Goal: Use online tool/utility: Utilize a website feature to perform a specific function

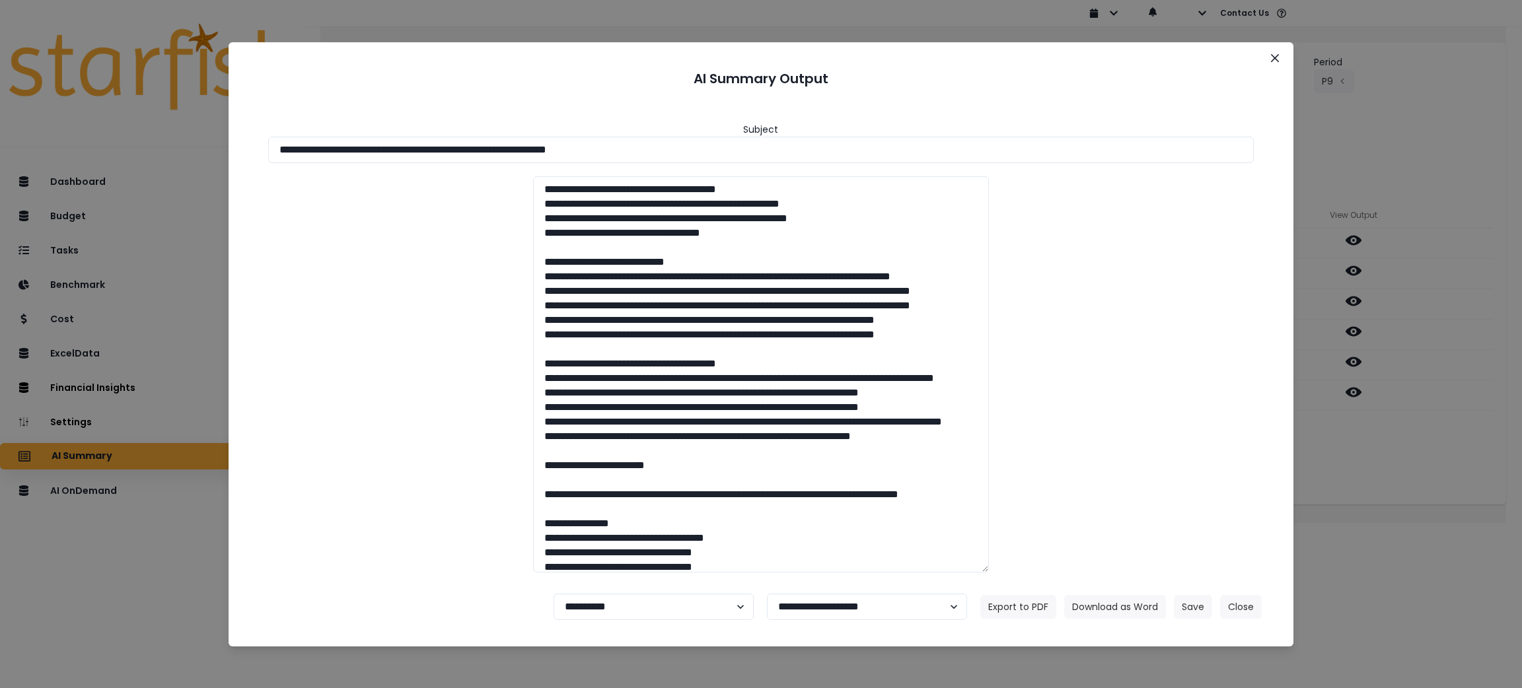
click at [1245, 612] on button "Close" at bounding box center [1241, 607] width 42 height 24
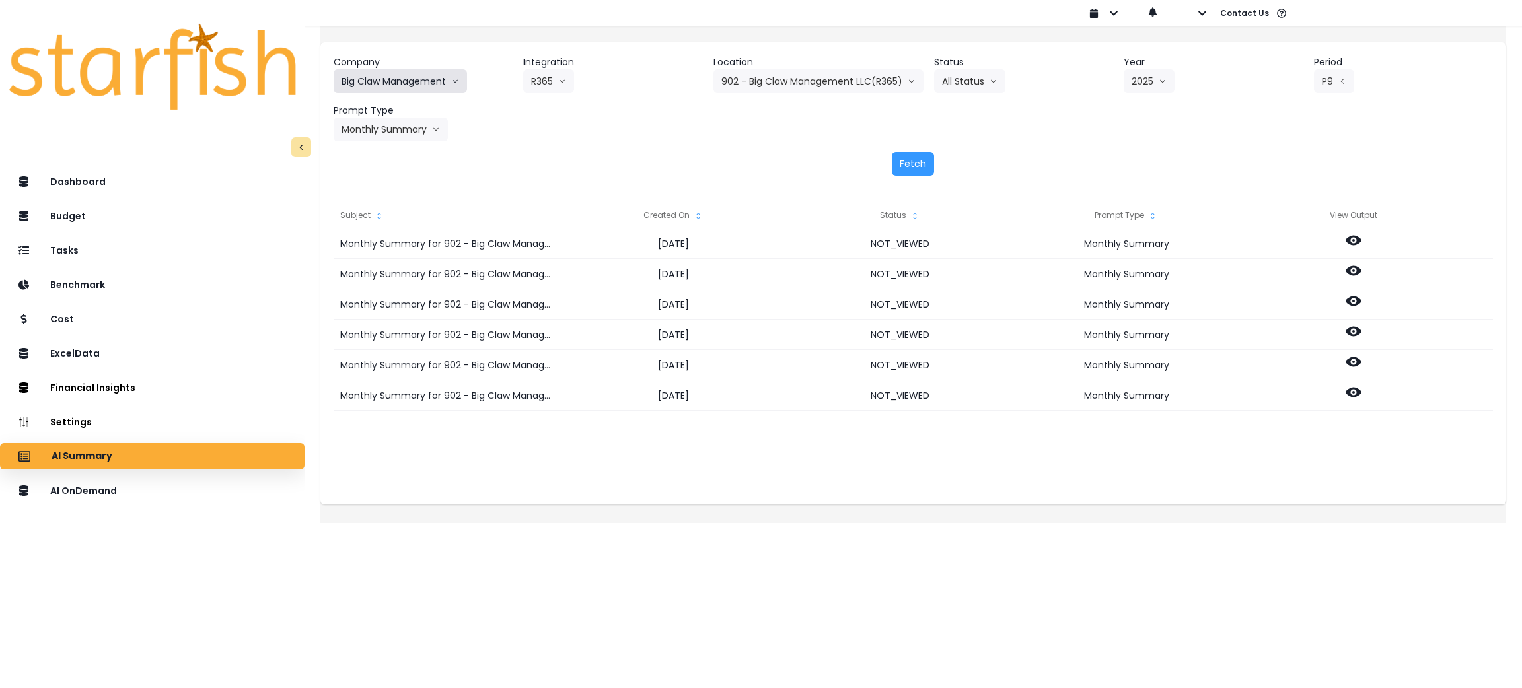
click at [433, 78] on button "Big Claw Management" at bounding box center [400, 81] width 133 height 24
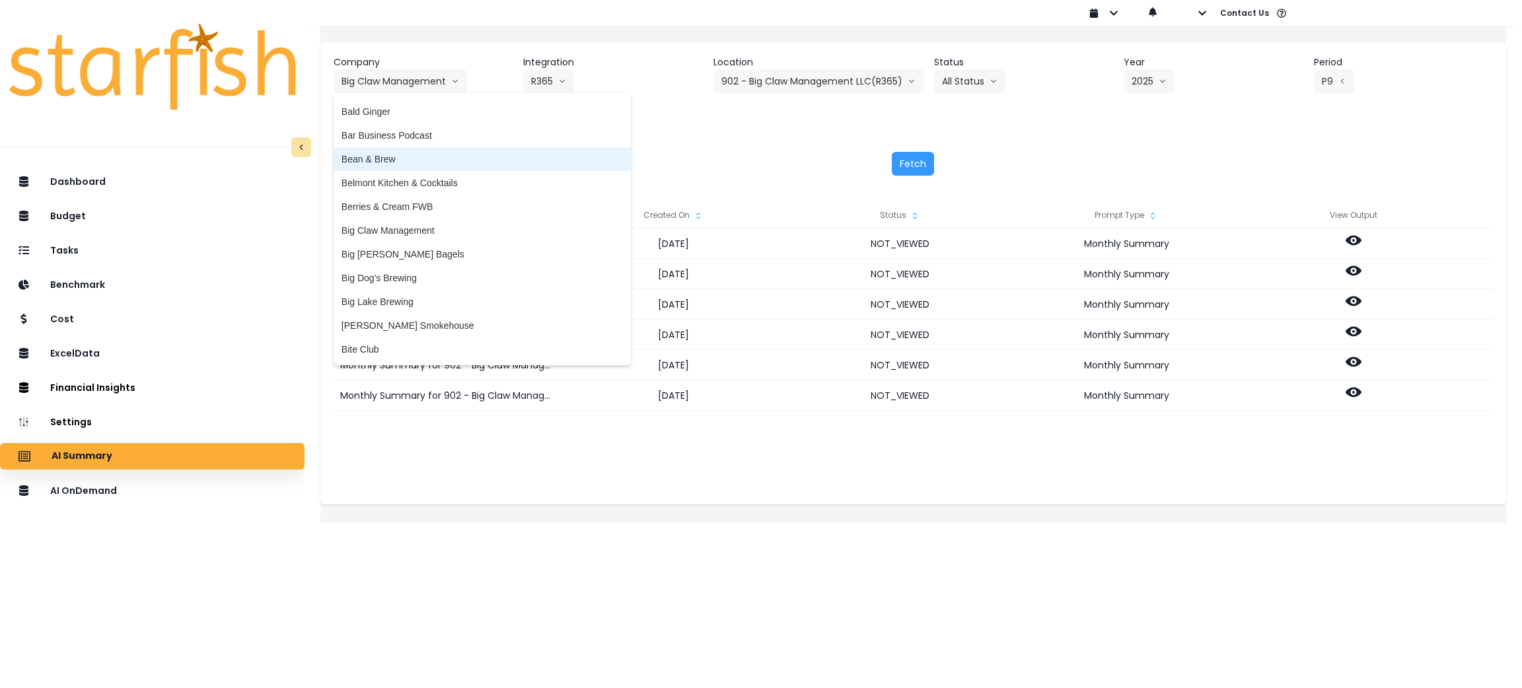
scroll to position [99, 0]
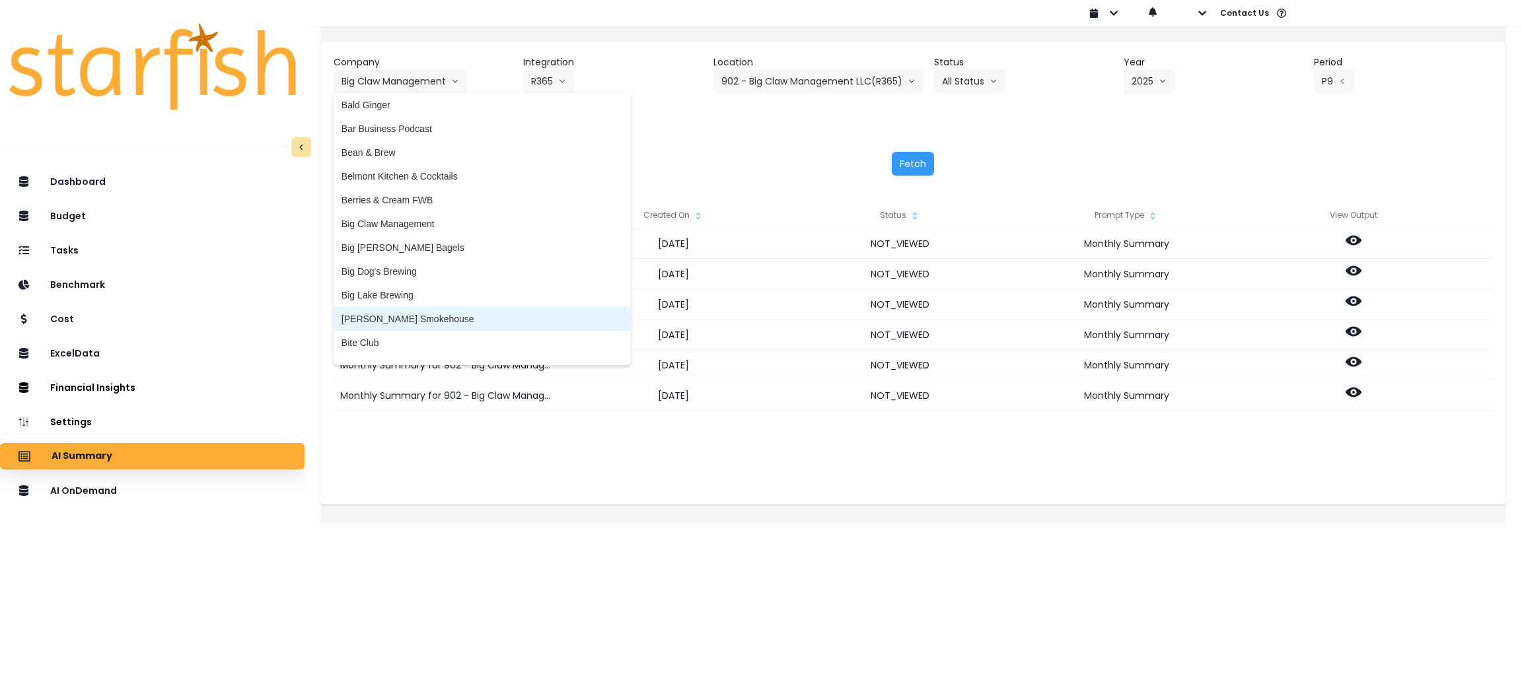
click at [414, 316] on span "[PERSON_NAME] Smokehouse" at bounding box center [482, 319] width 281 height 13
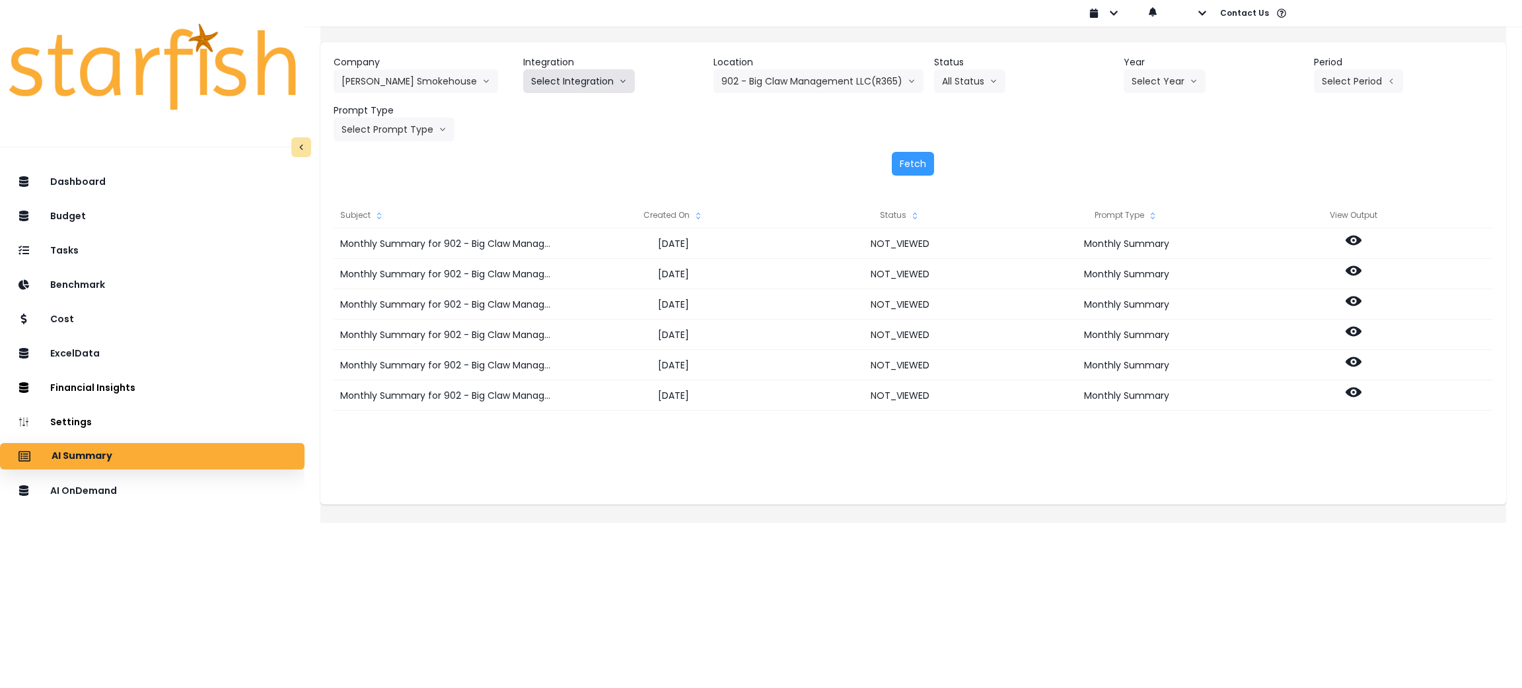
click at [615, 83] on button "Select Integration" at bounding box center [579, 81] width 112 height 24
click at [589, 108] on span "Quickbooks Online" at bounding box center [570, 108] width 78 height 13
click at [983, 79] on button "All Status" at bounding box center [953, 81] width 71 height 24
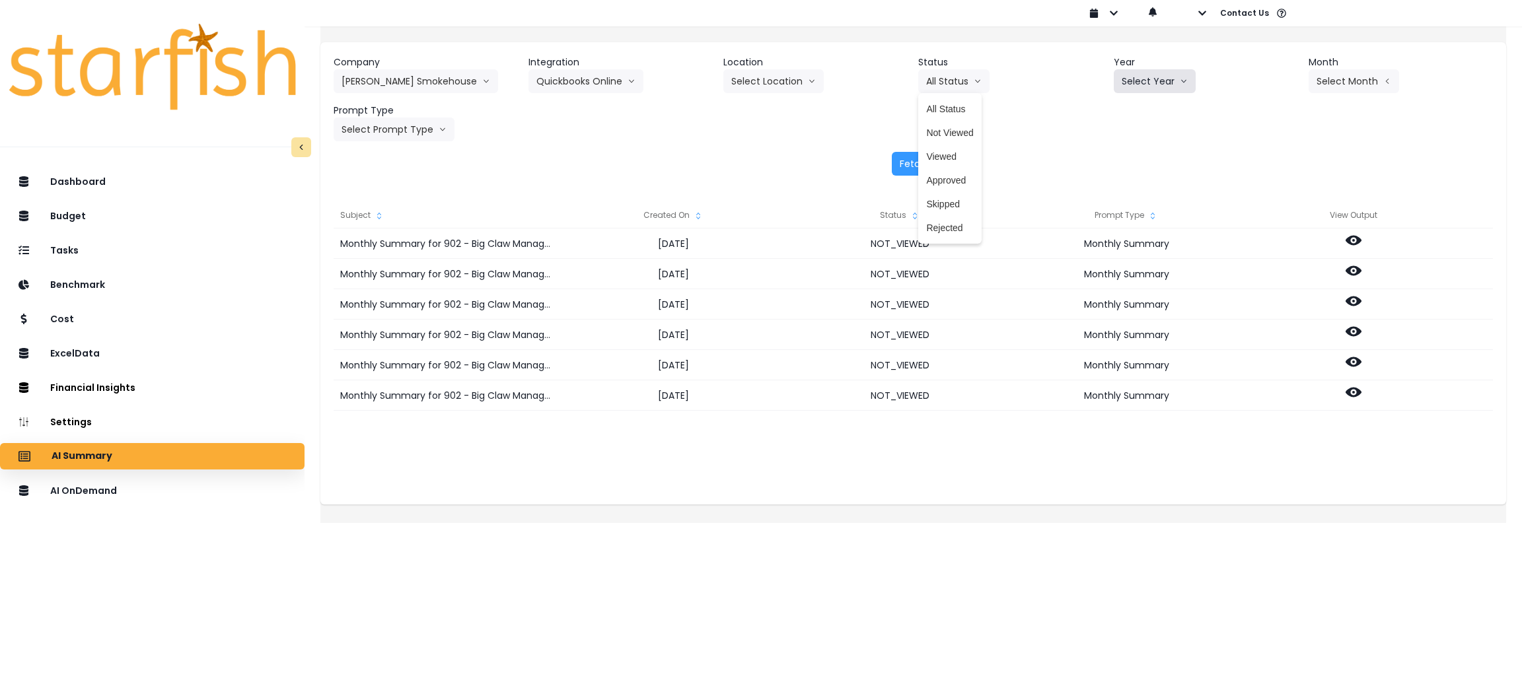
click at [1128, 83] on button "Select Year" at bounding box center [1155, 81] width 82 height 24
drag, startPoint x: 1119, startPoint y: 156, endPoint x: 1198, endPoint y: 118, distance: 87.5
click at [1122, 157] on span "2025" at bounding box center [1132, 156] width 20 height 13
click at [1345, 82] on button "Select Month" at bounding box center [1354, 81] width 91 height 24
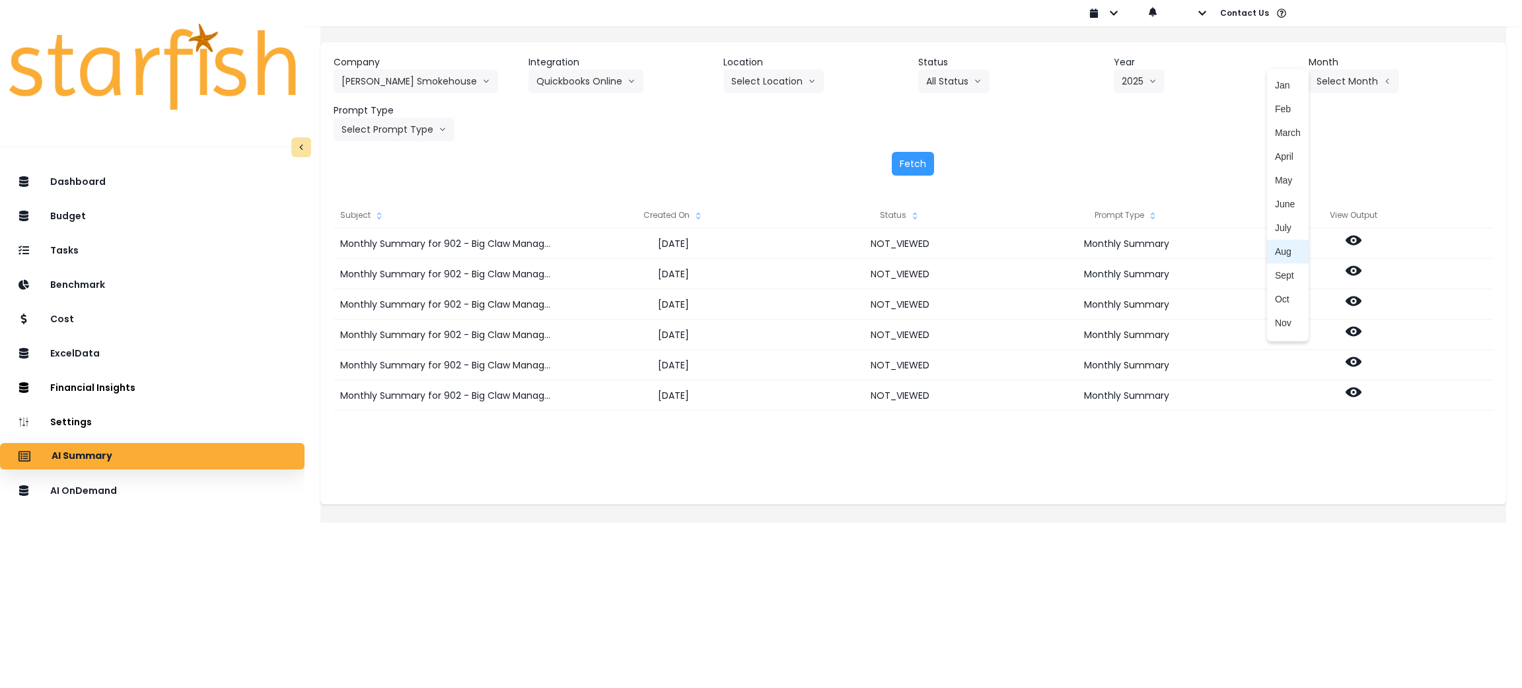
click at [1275, 254] on span "Aug" at bounding box center [1288, 251] width 26 height 13
click at [409, 128] on button "Select Prompt Type" at bounding box center [394, 130] width 121 height 24
click at [414, 249] on span "Monthly Summary" at bounding box center [379, 252] width 75 height 13
click at [935, 157] on div "Fetch" at bounding box center [914, 164] width 1160 height 24
click at [897, 170] on button "Fetch" at bounding box center [913, 164] width 42 height 24
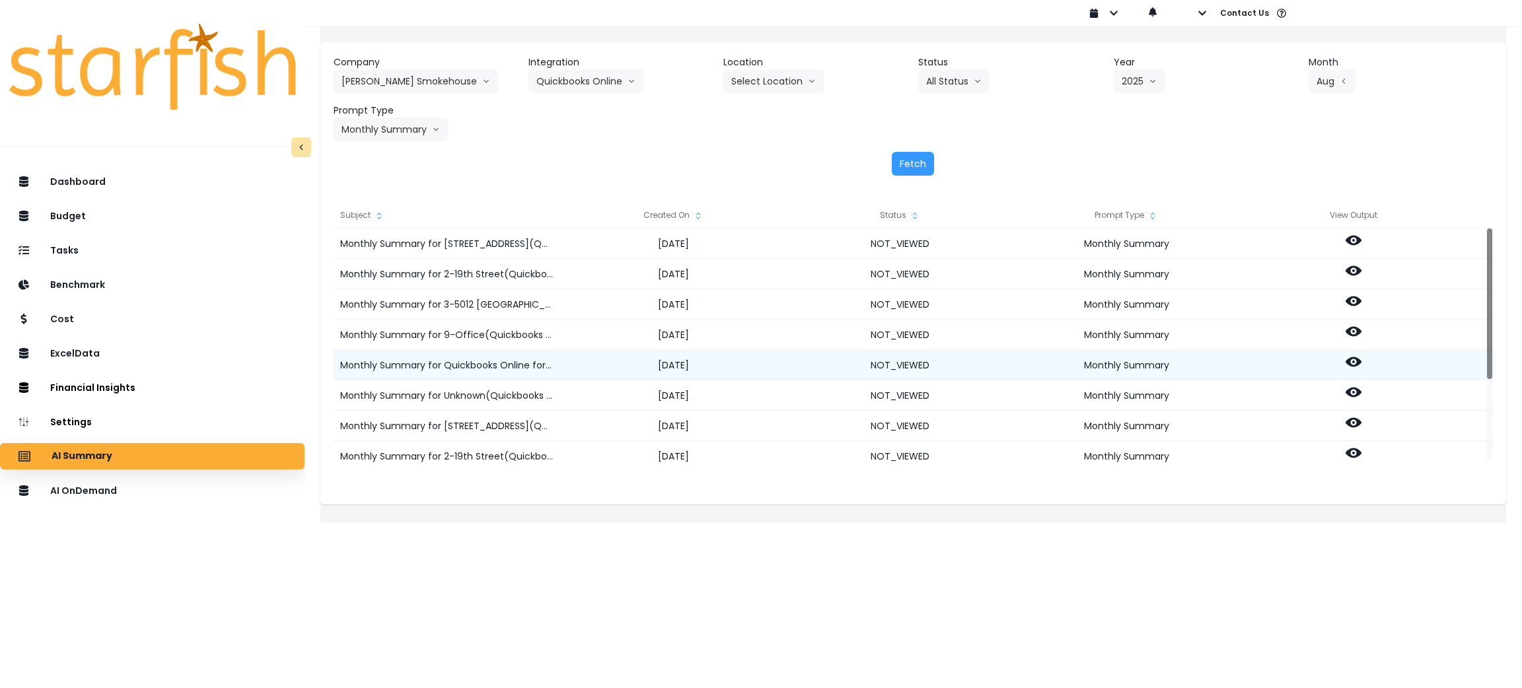
click at [1362, 359] on icon at bounding box center [1354, 362] width 16 height 10
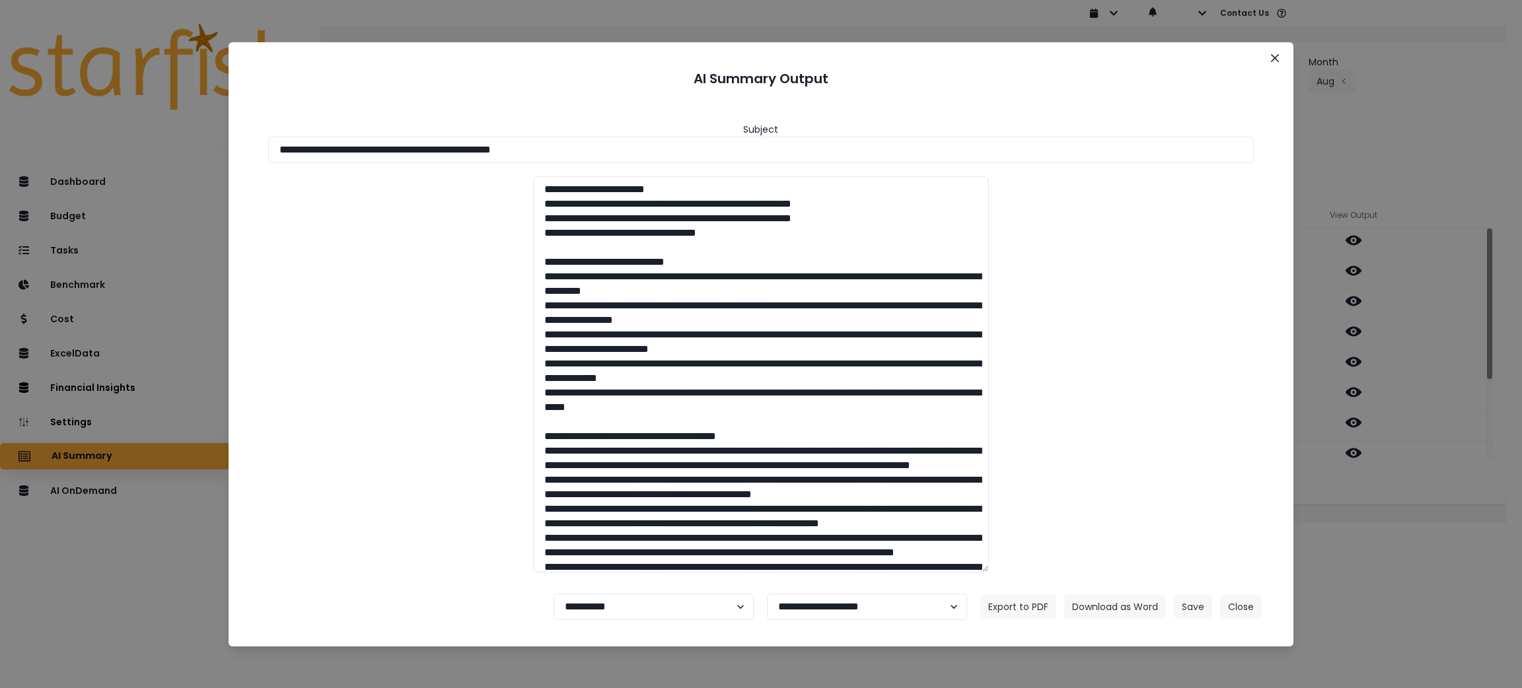
drag, startPoint x: 623, startPoint y: 153, endPoint x: 0, endPoint y: 120, distance: 623.9
click at [0, 120] on div "**********" at bounding box center [761, 344] width 1522 height 688
click at [1080, 616] on button "Download as Word" at bounding box center [1115, 607] width 102 height 24
drag, startPoint x: 1220, startPoint y: 416, endPoint x: 1282, endPoint y: 439, distance: 66.0
click at [1222, 416] on div at bounding box center [761, 374] width 1013 height 396
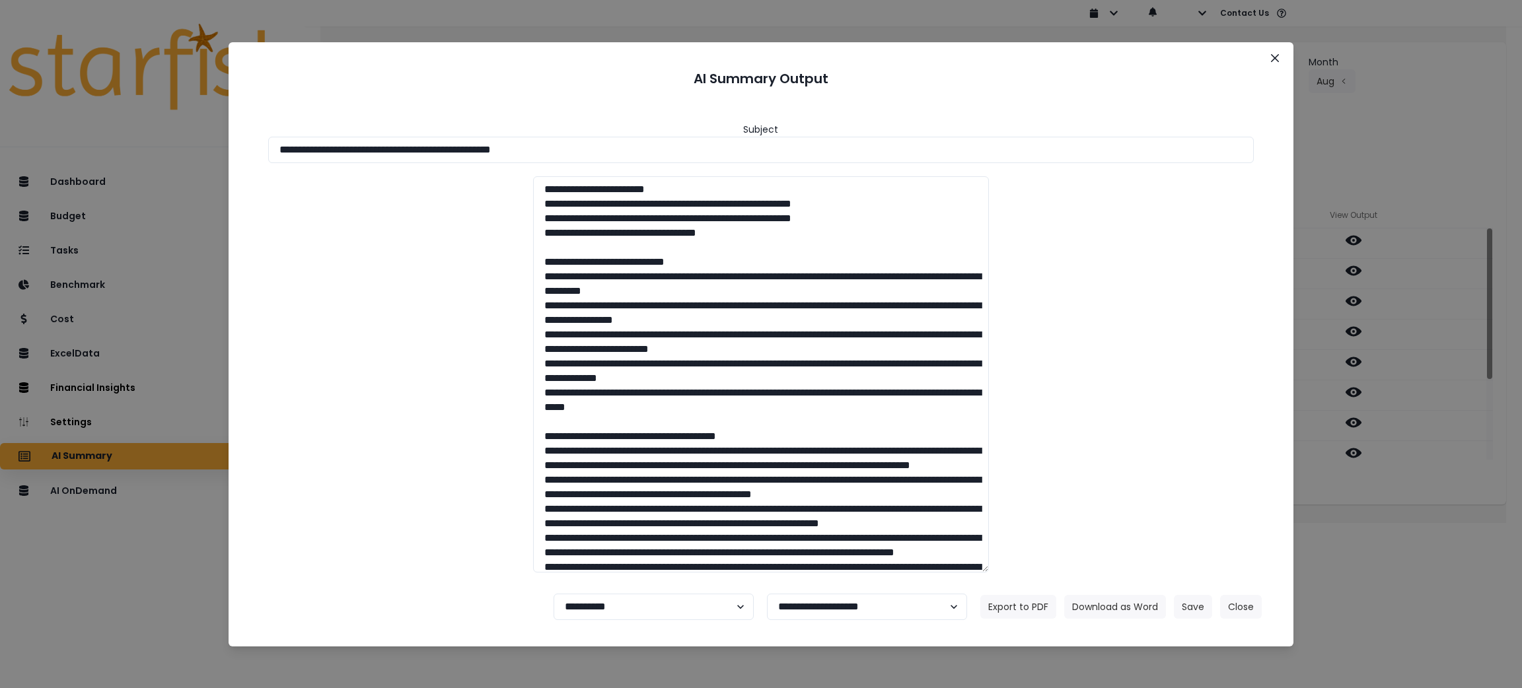
click at [1441, 525] on div "**********" at bounding box center [761, 344] width 1522 height 688
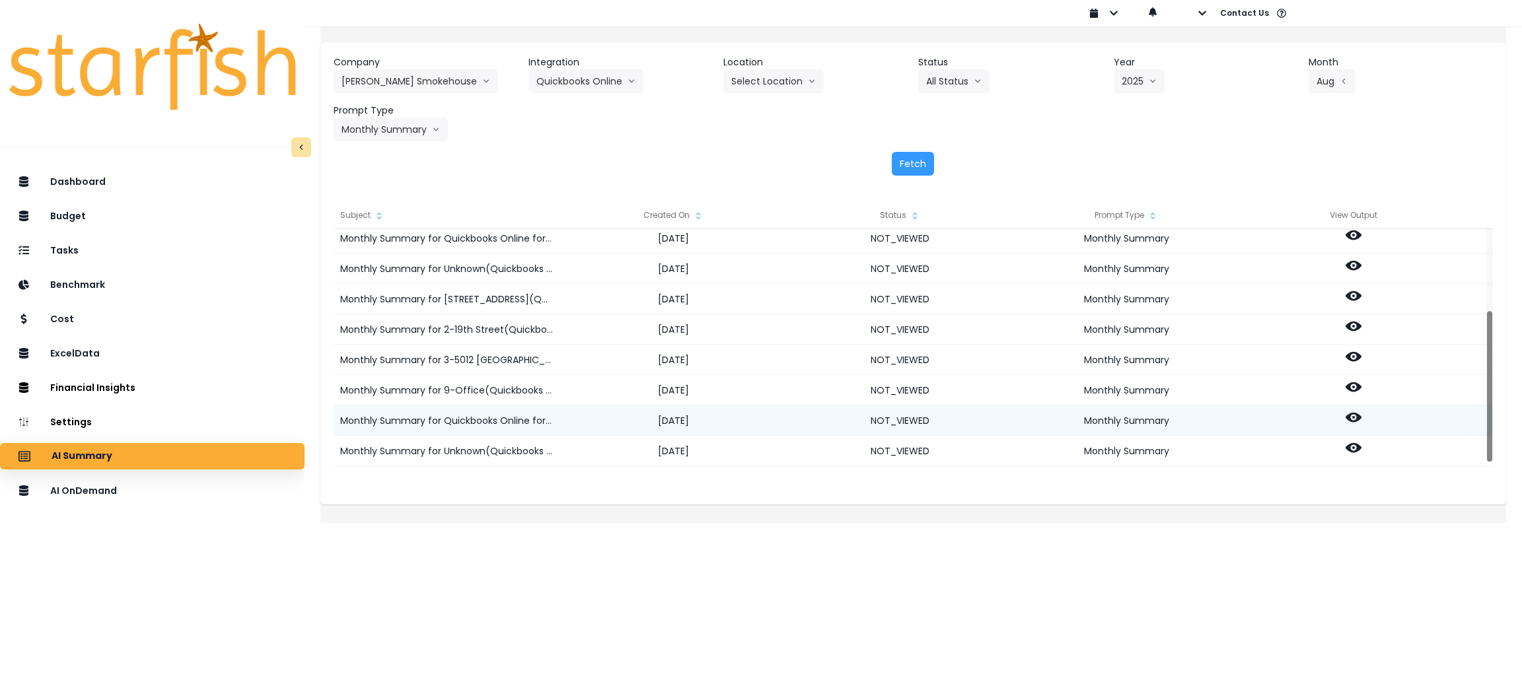
click at [1362, 420] on icon at bounding box center [1354, 418] width 16 height 16
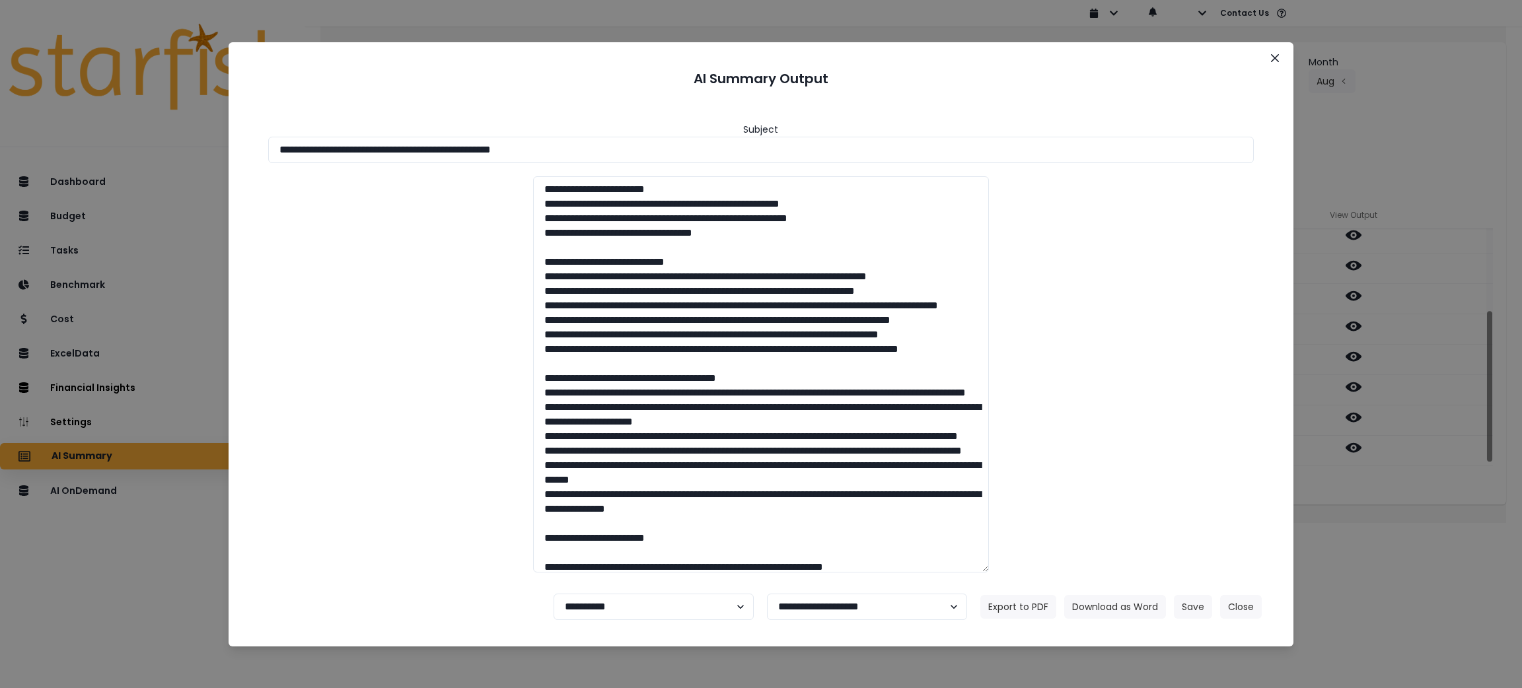
drag, startPoint x: 610, startPoint y: 143, endPoint x: 0, endPoint y: 146, distance: 609.9
click at [0, 146] on div "**********" at bounding box center [761, 344] width 1522 height 688
click at [1121, 595] on button "Download as Word" at bounding box center [1115, 607] width 102 height 24
click at [1417, 521] on div "**********" at bounding box center [761, 344] width 1522 height 688
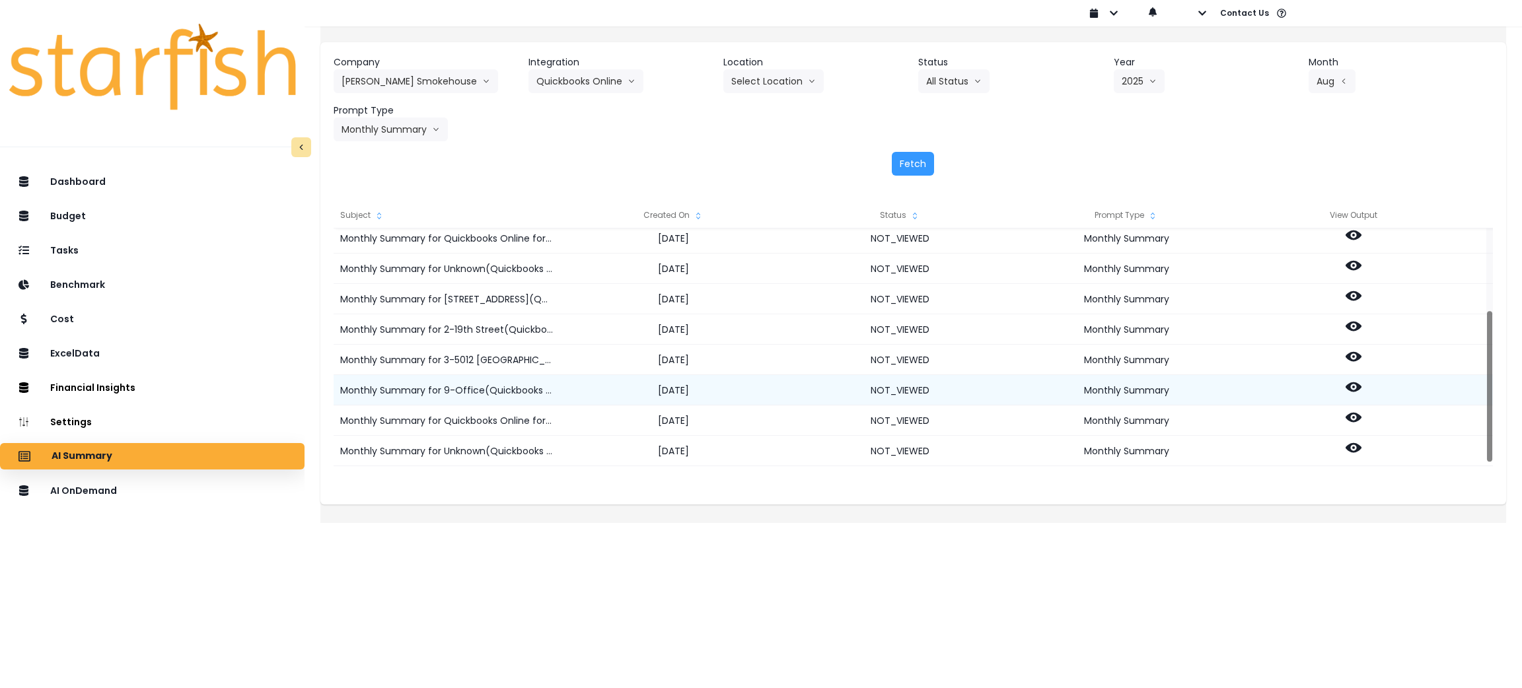
click at [1362, 389] on icon at bounding box center [1354, 387] width 16 height 16
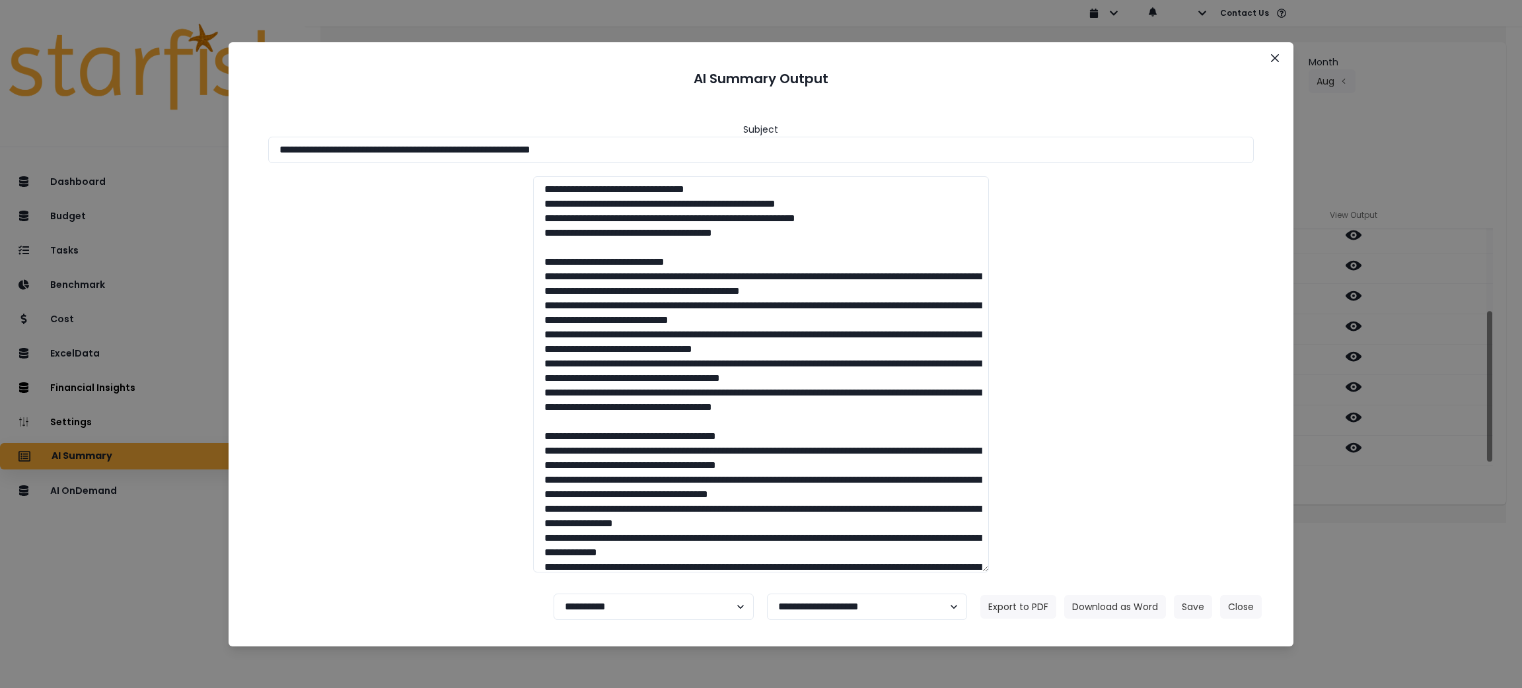
click at [1259, 57] on section "**********" at bounding box center [762, 344] width 1066 height 605
click at [1272, 57] on icon "Close" at bounding box center [1275, 58] width 8 height 8
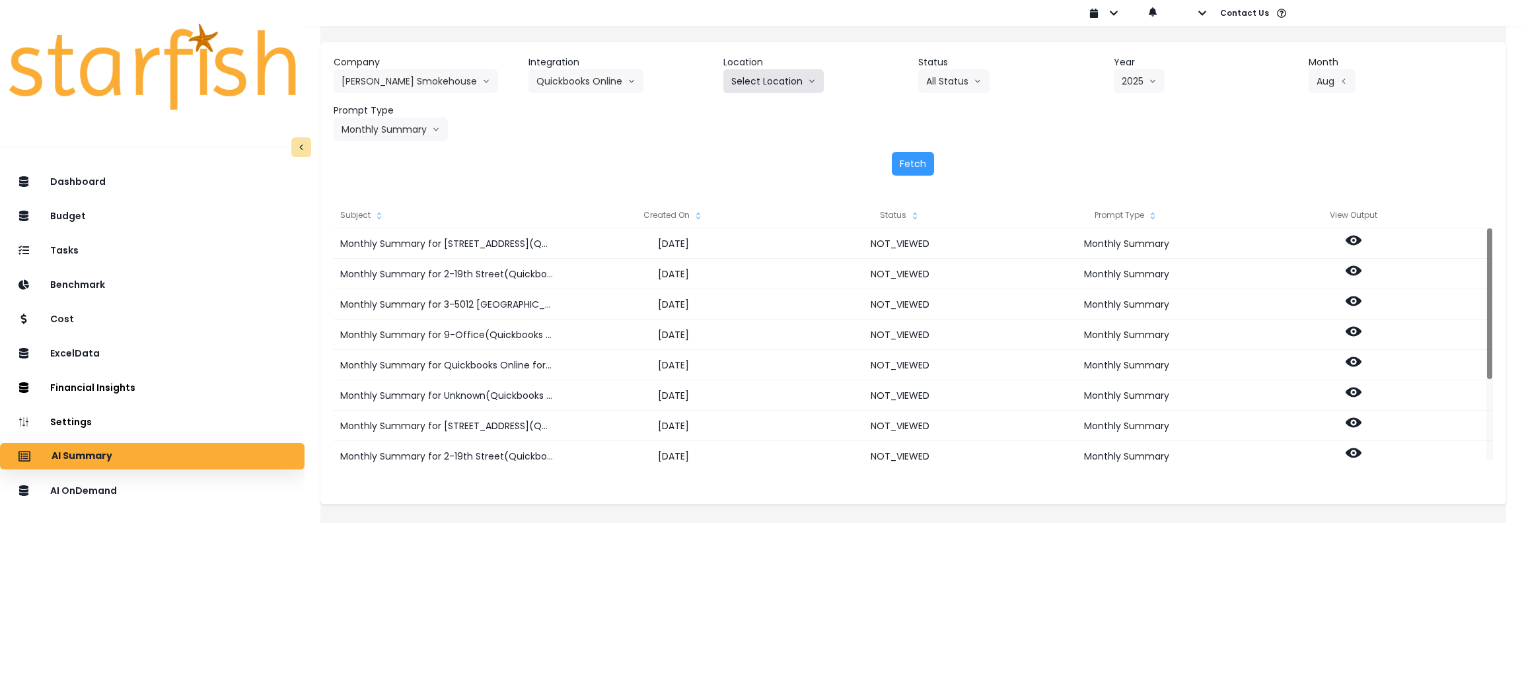
click at [791, 75] on button "Select Location" at bounding box center [774, 81] width 100 height 24
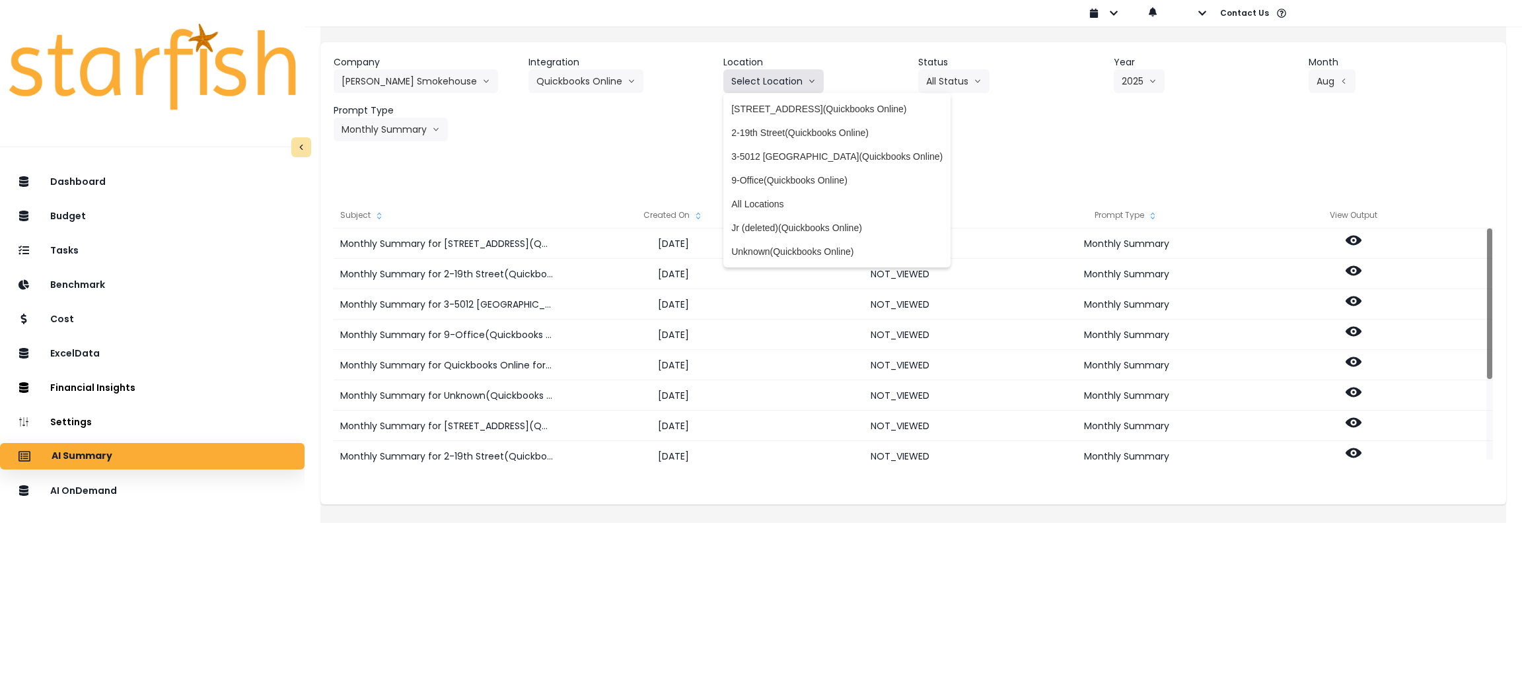
scroll to position [0, 0]
click at [788, 109] on span "[STREET_ADDRESS](Quickbooks Online)" at bounding box center [836, 108] width 211 height 13
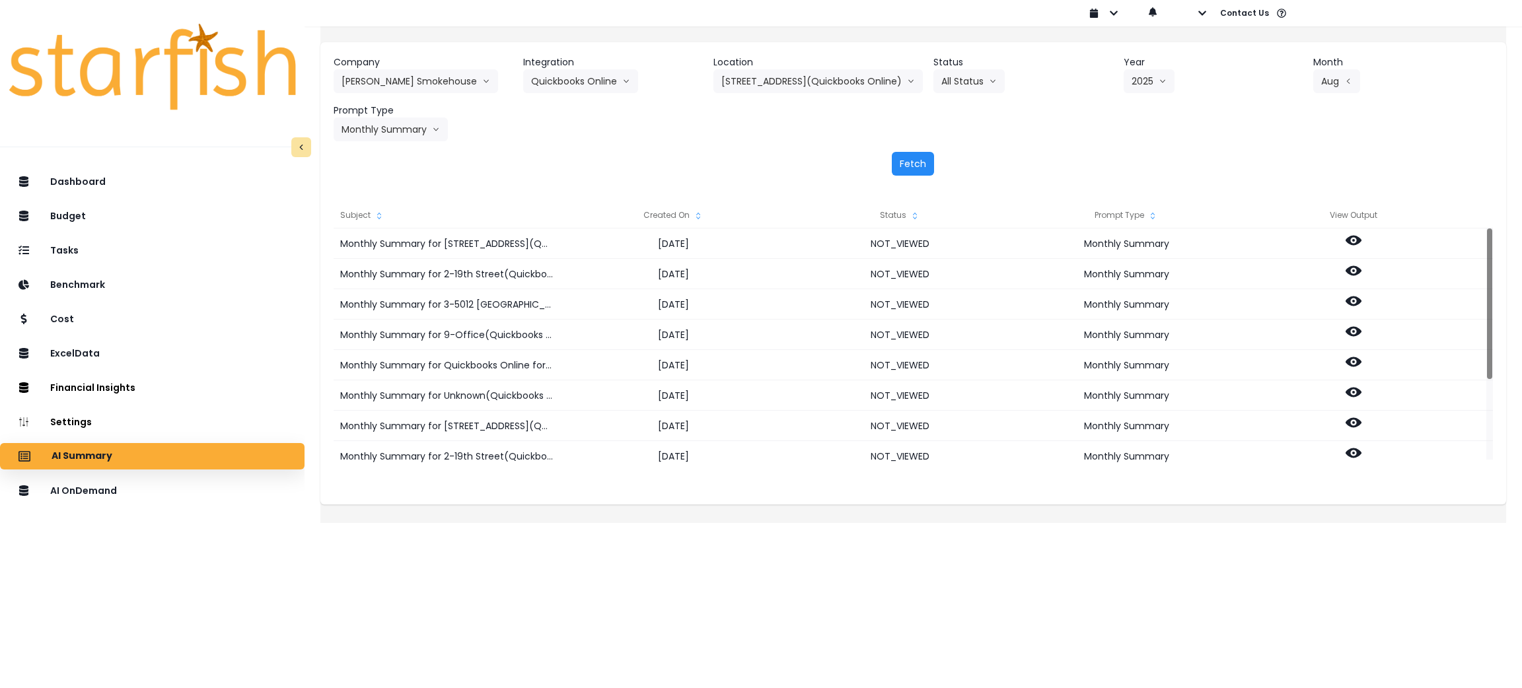
click at [919, 159] on button "Fetch" at bounding box center [913, 164] width 42 height 24
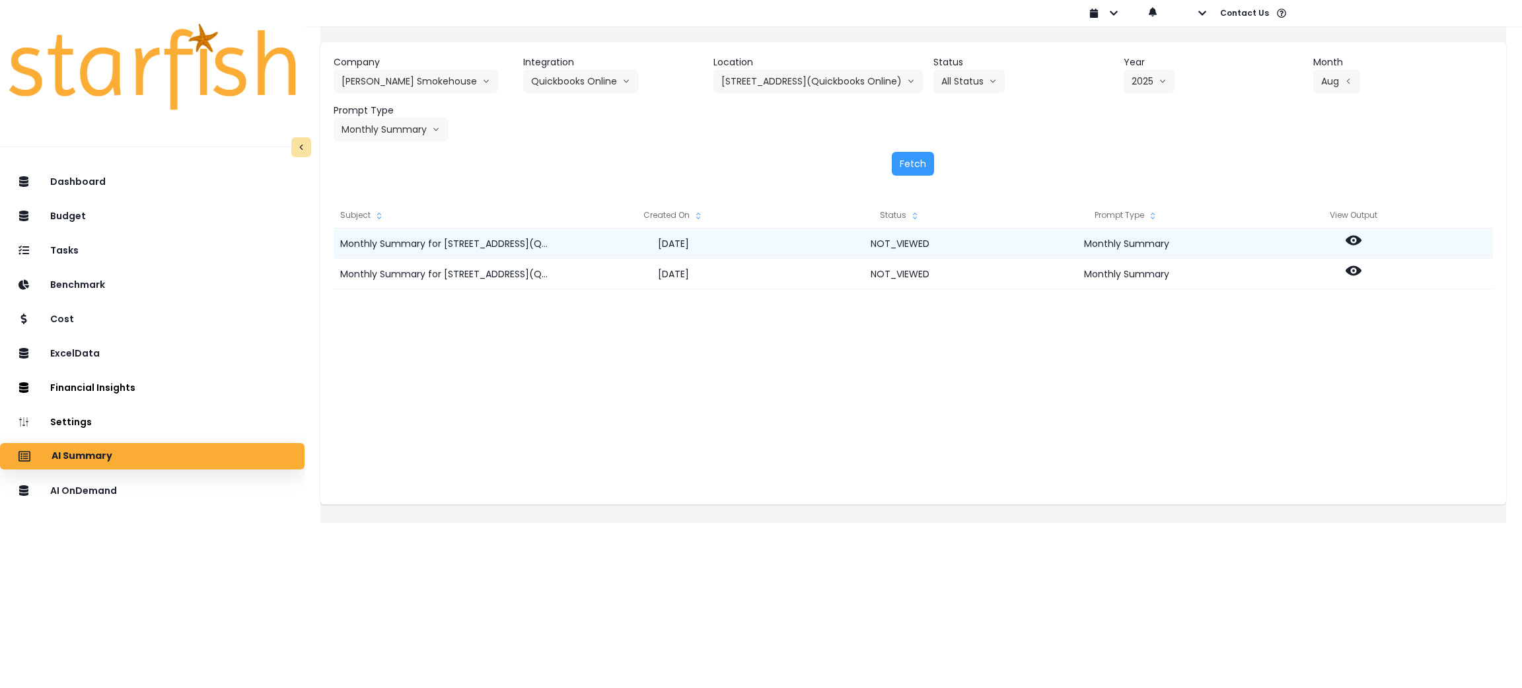
click at [1362, 240] on icon at bounding box center [1354, 241] width 16 height 10
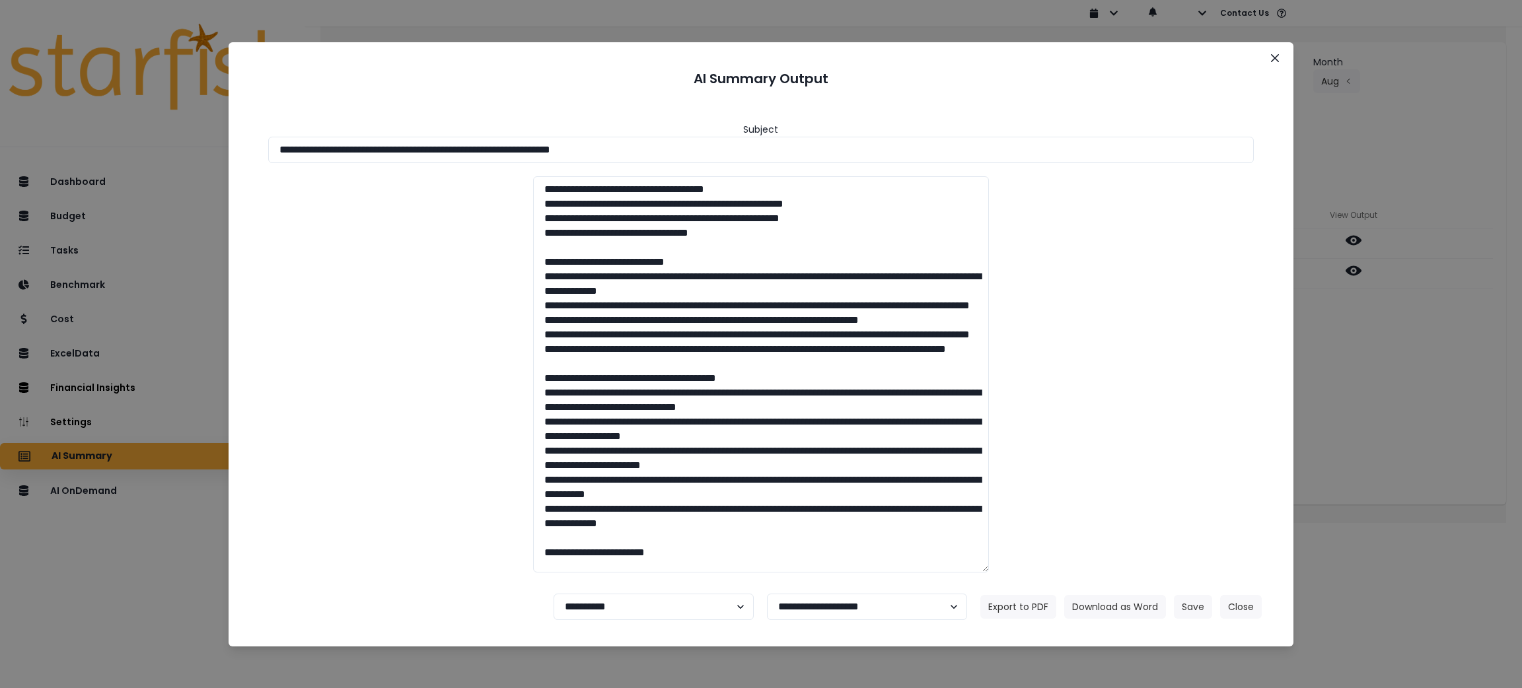
drag, startPoint x: 703, startPoint y: 155, endPoint x: 0, endPoint y: 134, distance: 703.3
click at [0, 134] on div "**********" at bounding box center [761, 344] width 1522 height 688
click at [1115, 605] on button "Download as Word" at bounding box center [1115, 607] width 102 height 24
drag, startPoint x: 1389, startPoint y: 431, endPoint x: 1389, endPoint y: 370, distance: 61.4
click at [1389, 431] on div "**********" at bounding box center [761, 344] width 1522 height 688
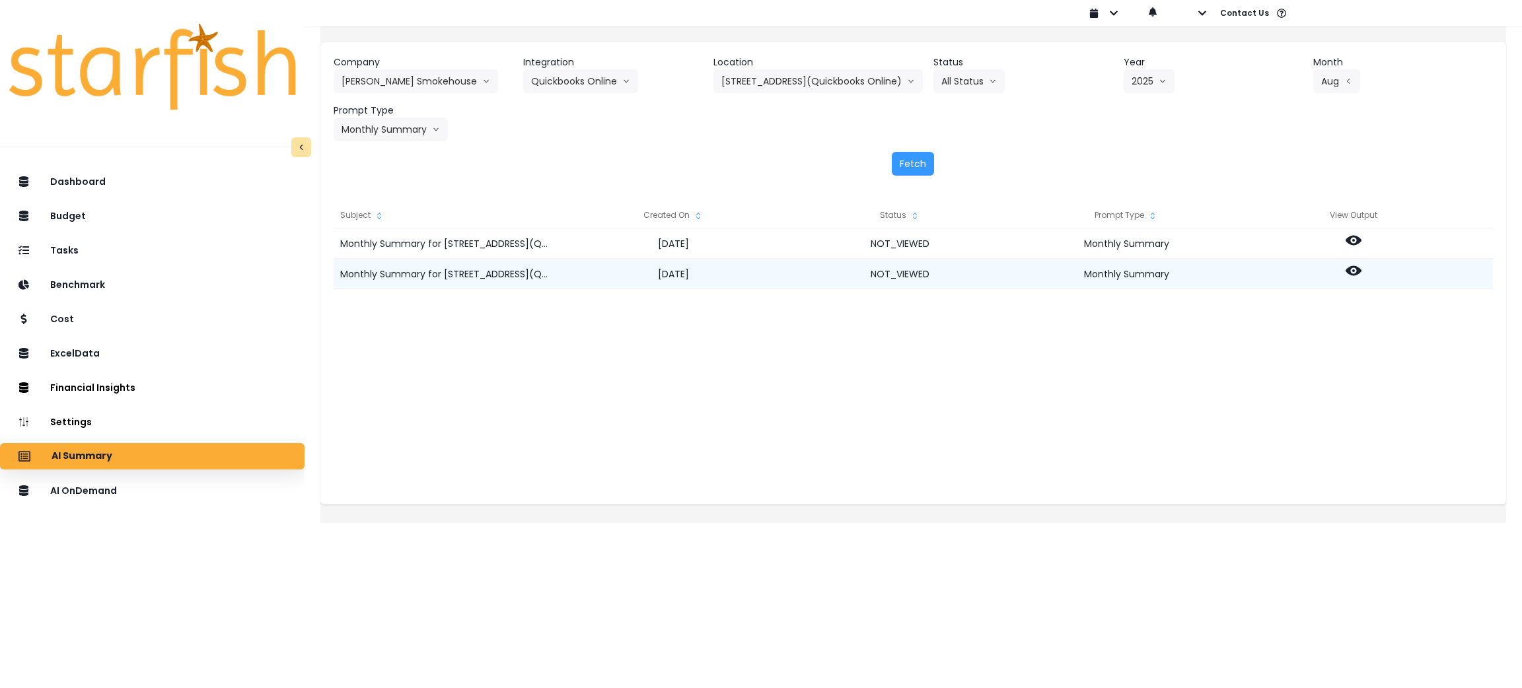
click at [1358, 270] on icon at bounding box center [1354, 271] width 16 height 16
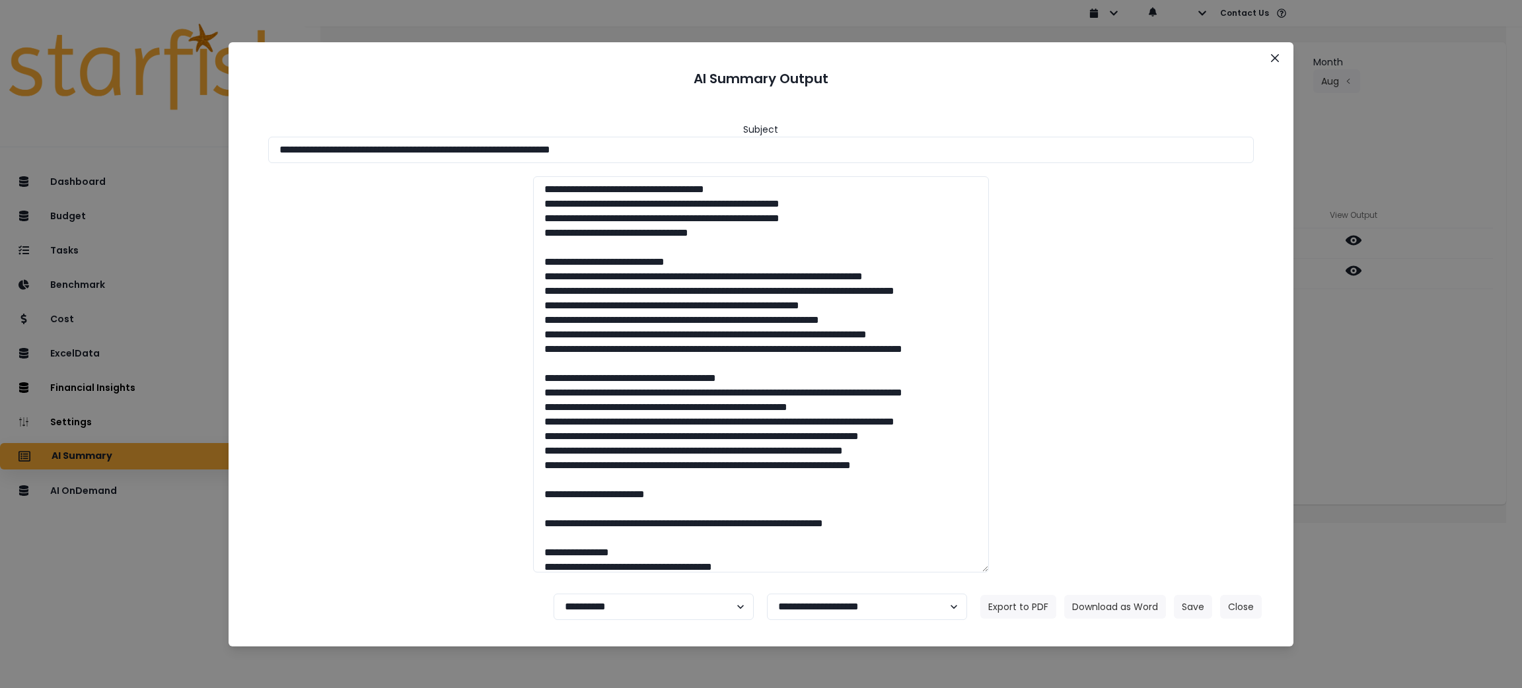
drag, startPoint x: 774, startPoint y: 155, endPoint x: 158, endPoint y: 169, distance: 616.6
click at [1, 106] on div "**********" at bounding box center [761, 344] width 1522 height 688
click at [1103, 599] on button "Download as Word" at bounding box center [1115, 607] width 102 height 24
click at [1244, 612] on button "Close" at bounding box center [1241, 607] width 42 height 24
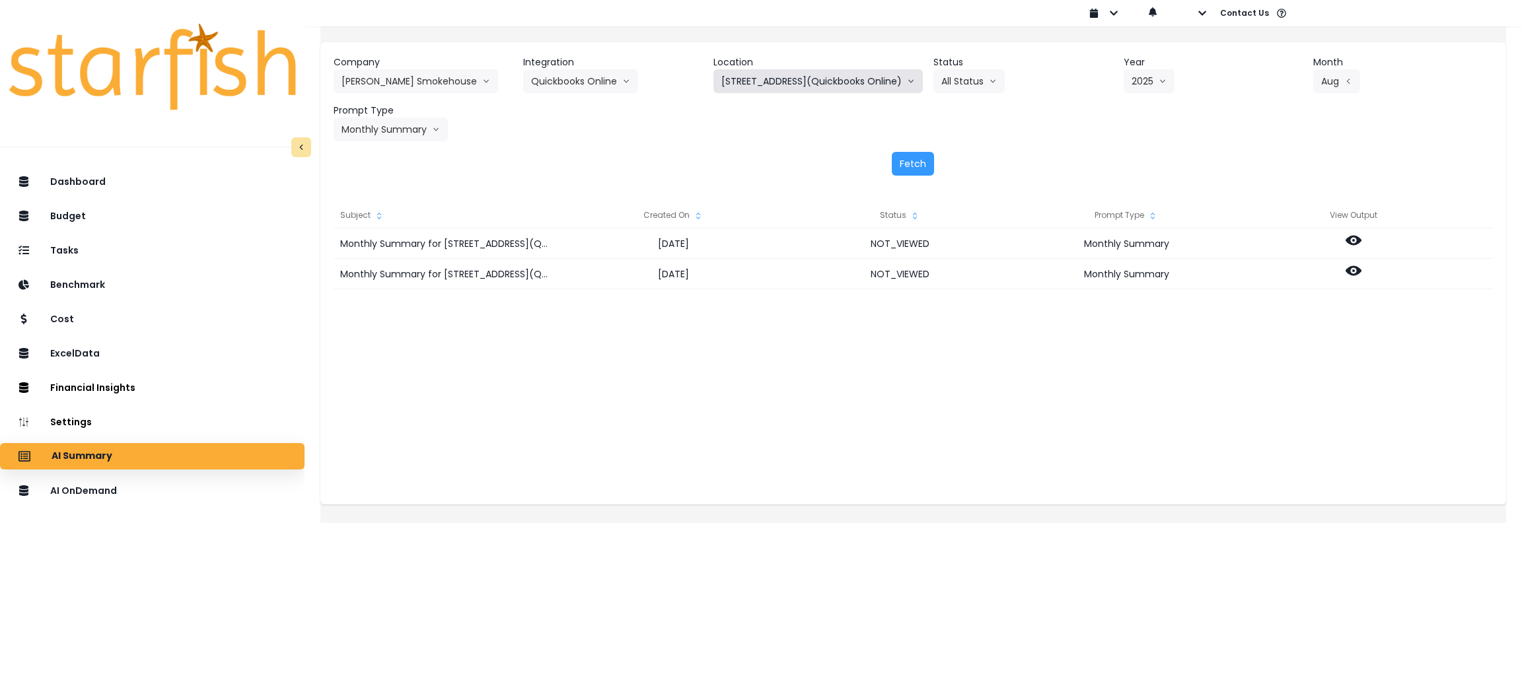
click at [816, 81] on button "[STREET_ADDRESS](Quickbooks Online)" at bounding box center [818, 81] width 209 height 24
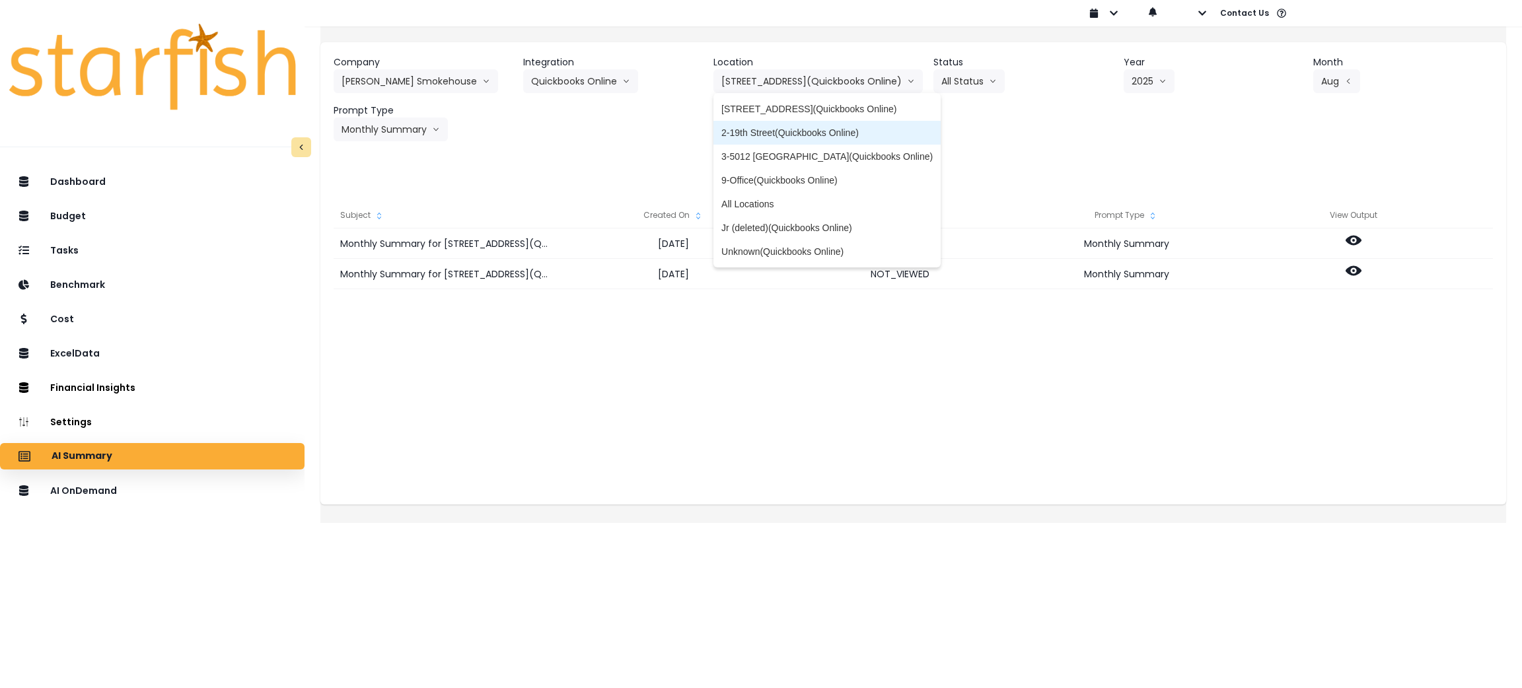
click at [786, 126] on span "2-19th Street(Quickbooks Online)" at bounding box center [827, 132] width 211 height 13
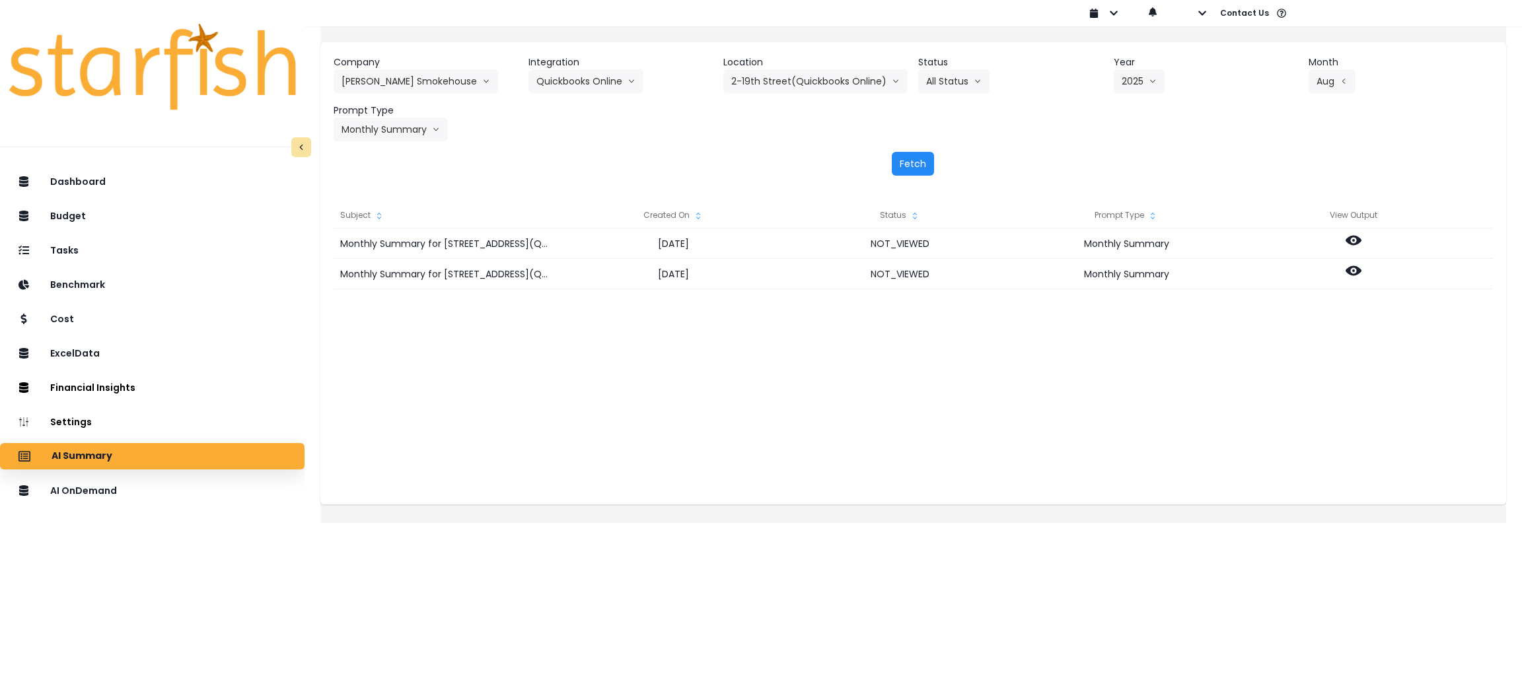
click at [918, 162] on button "Fetch" at bounding box center [913, 164] width 42 height 24
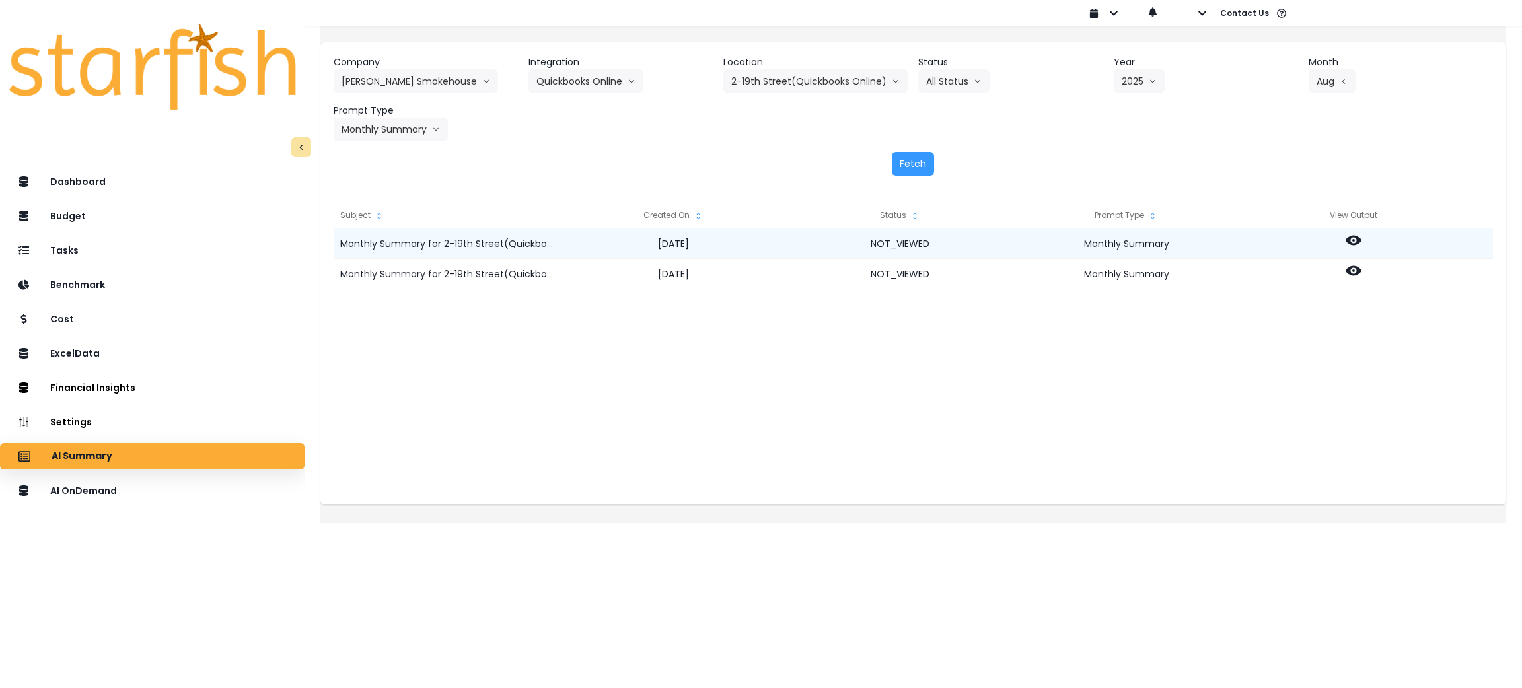
click at [1362, 238] on icon at bounding box center [1354, 241] width 16 height 16
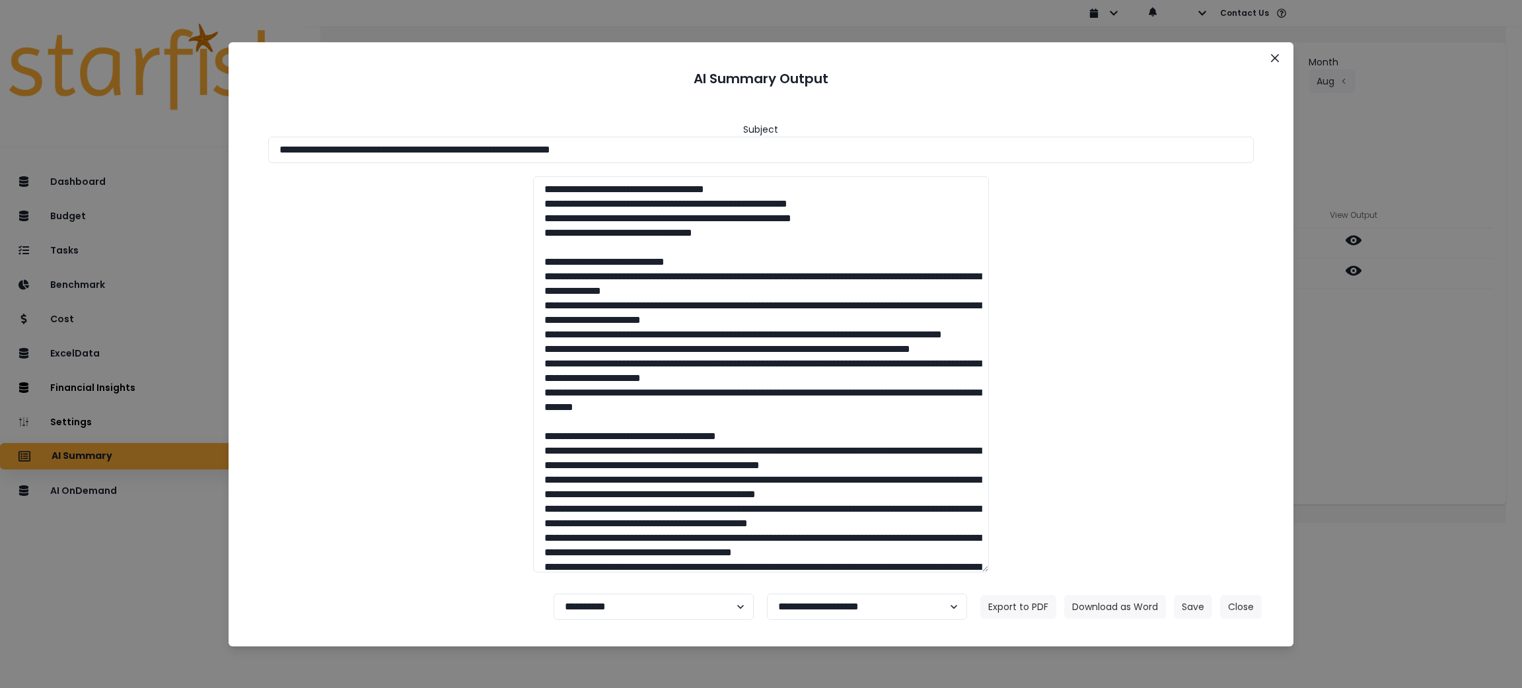
drag, startPoint x: 734, startPoint y: 137, endPoint x: 211, endPoint y: 62, distance: 528.0
click at [28, 40] on div "**********" at bounding box center [761, 344] width 1522 height 688
click at [1127, 612] on button "Download as Word" at bounding box center [1115, 607] width 102 height 24
drag, startPoint x: 1370, startPoint y: 427, endPoint x: 1378, endPoint y: 317, distance: 110.6
click at [1370, 427] on div "**********" at bounding box center [761, 344] width 1522 height 688
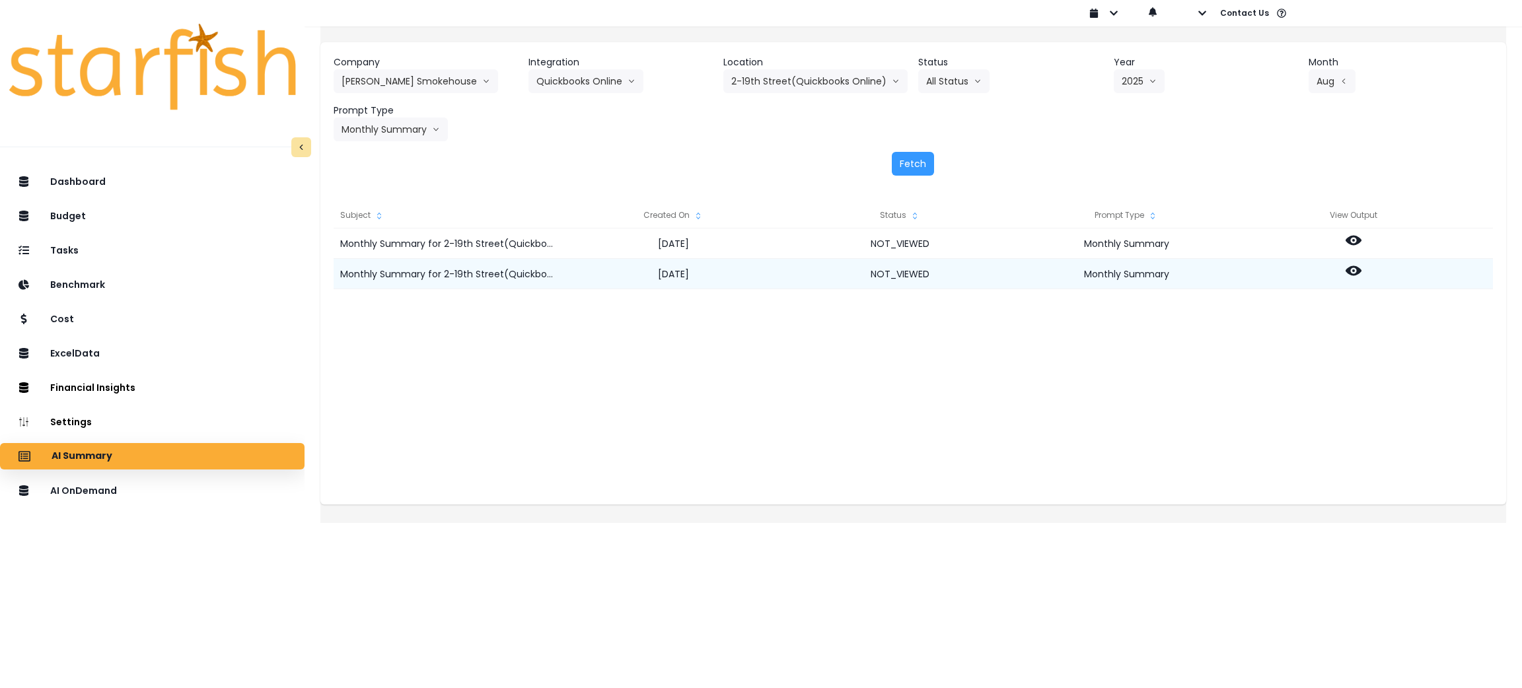
click at [1362, 268] on icon at bounding box center [1354, 271] width 16 height 16
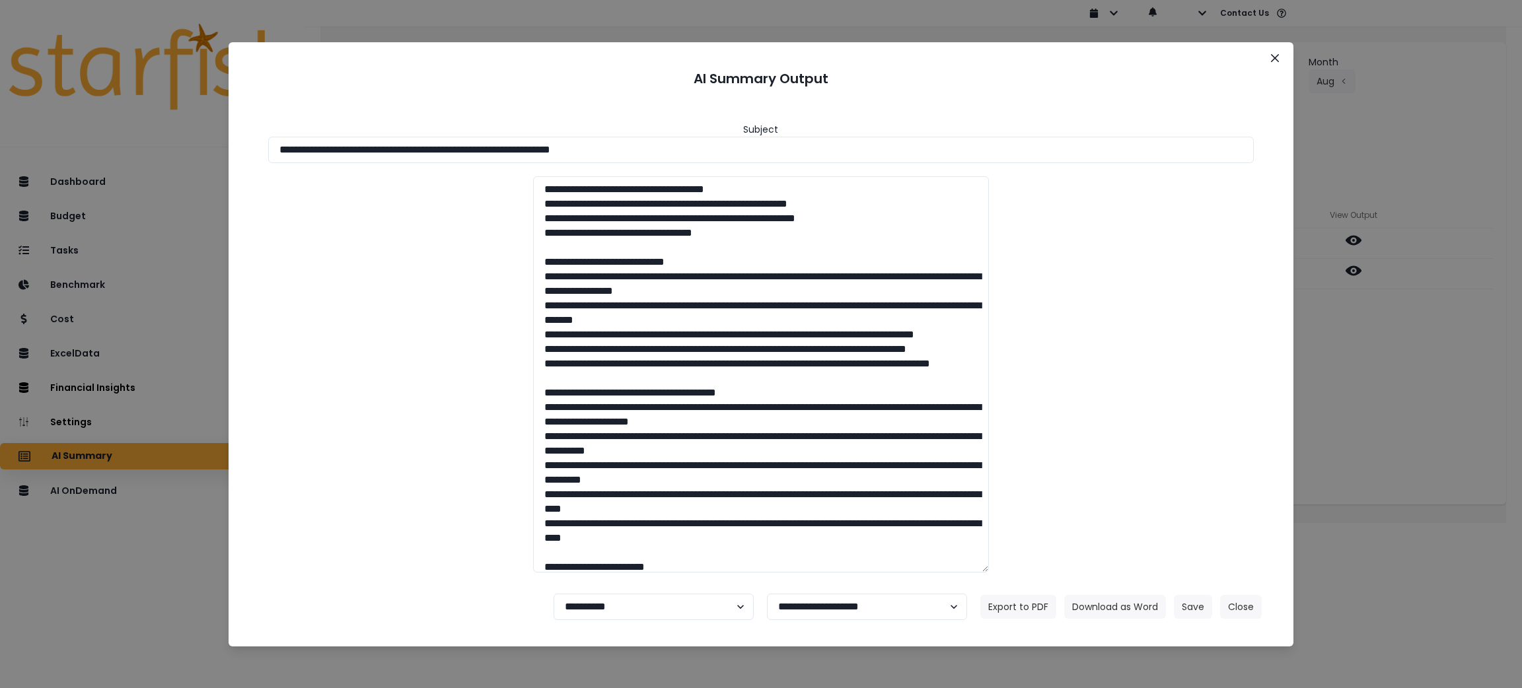
drag, startPoint x: 733, startPoint y: 140, endPoint x: 0, endPoint y: 130, distance: 732.8
click at [0, 130] on div "**********" at bounding box center [761, 344] width 1522 height 688
click at [1107, 609] on button "Download as Word" at bounding box center [1115, 607] width 102 height 24
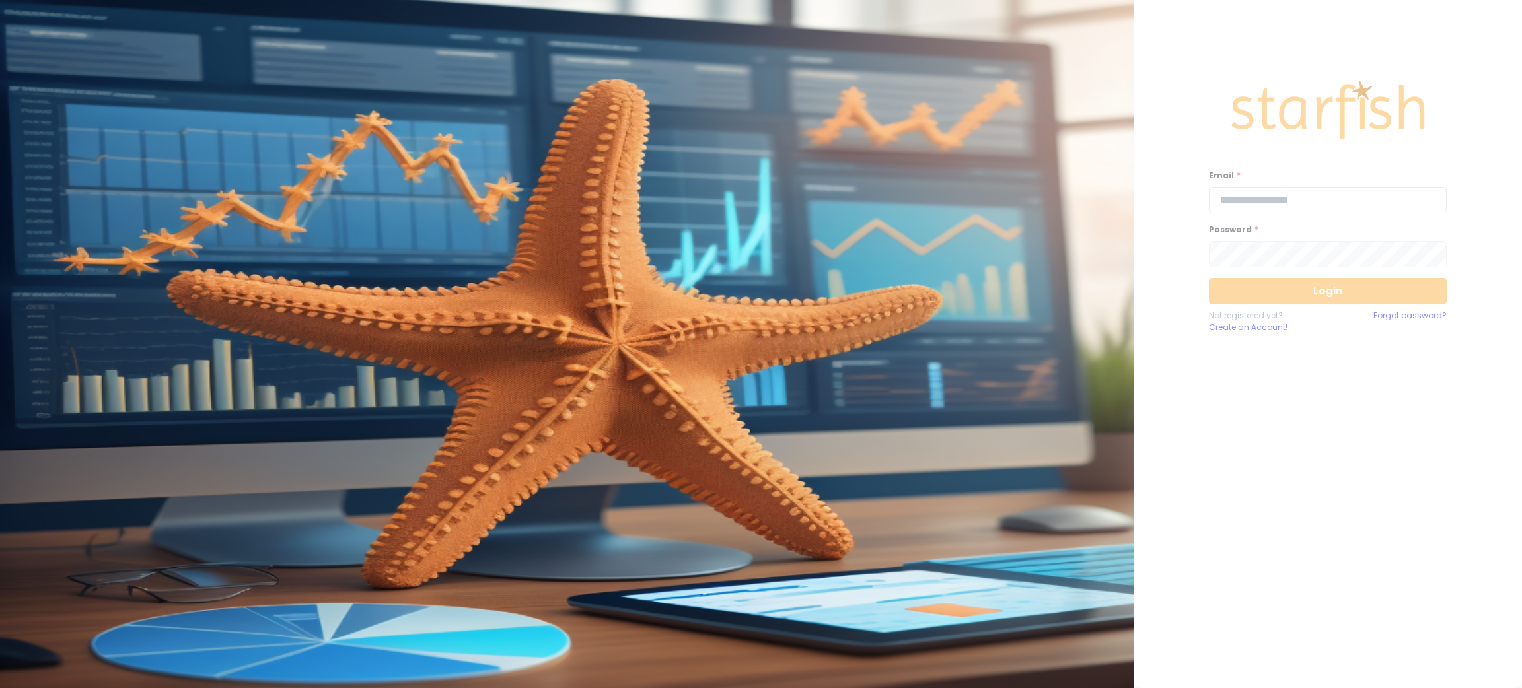
click at [1278, 200] on input "email" at bounding box center [1328, 200] width 238 height 26
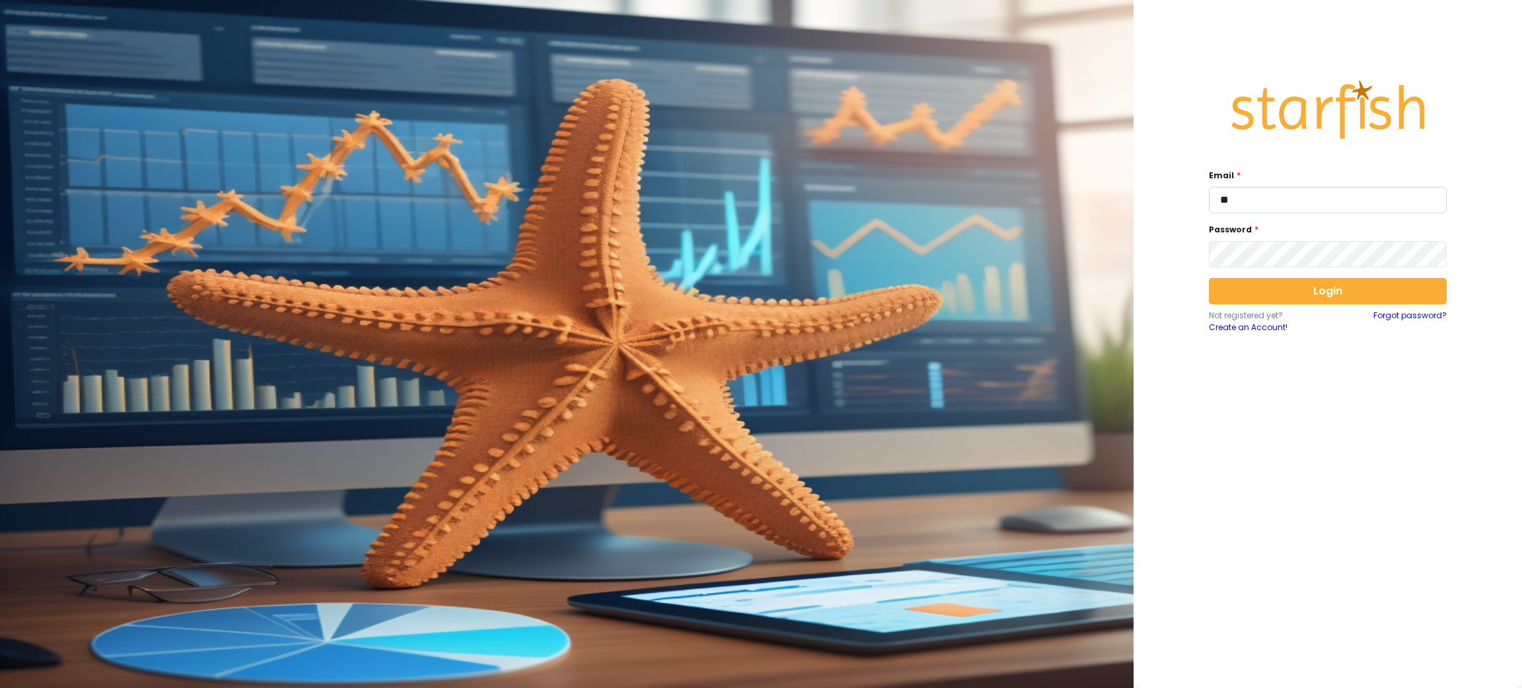
type input "**********"
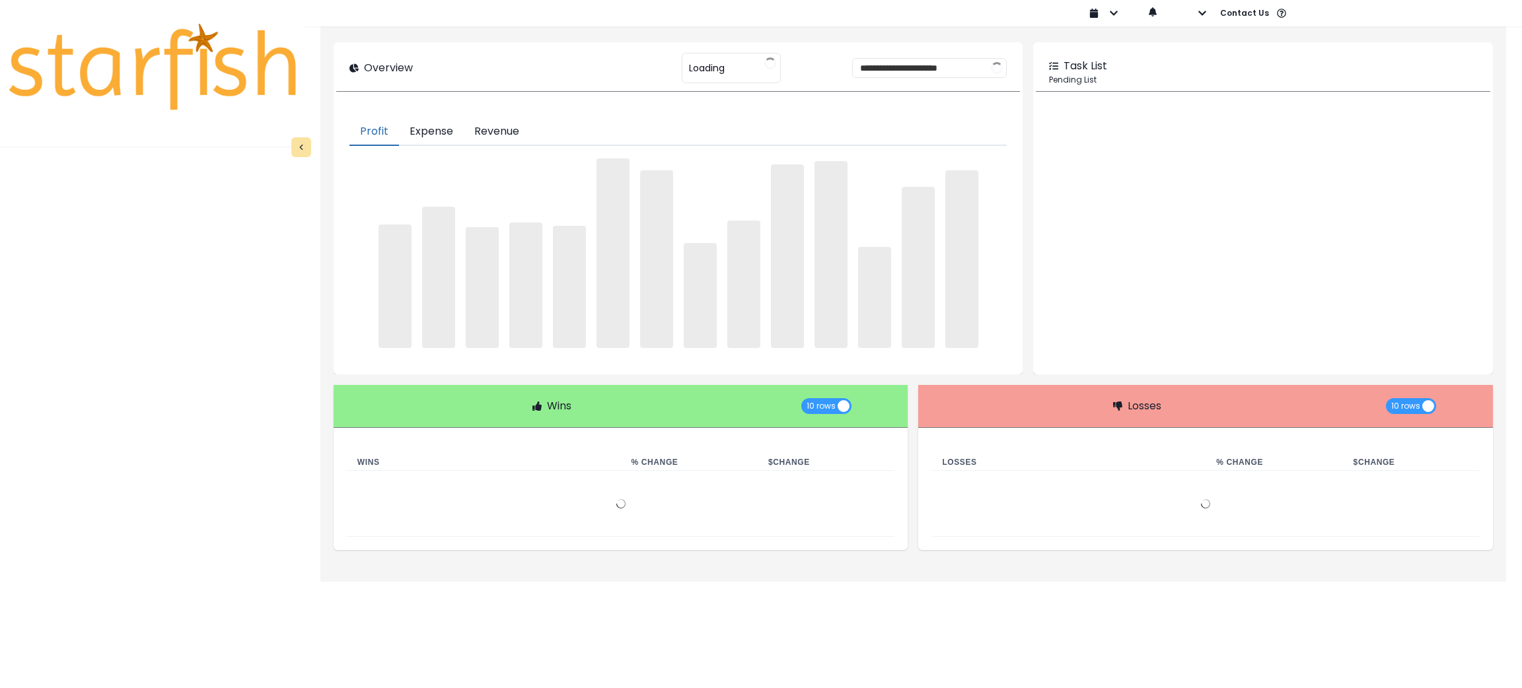
type input "********"
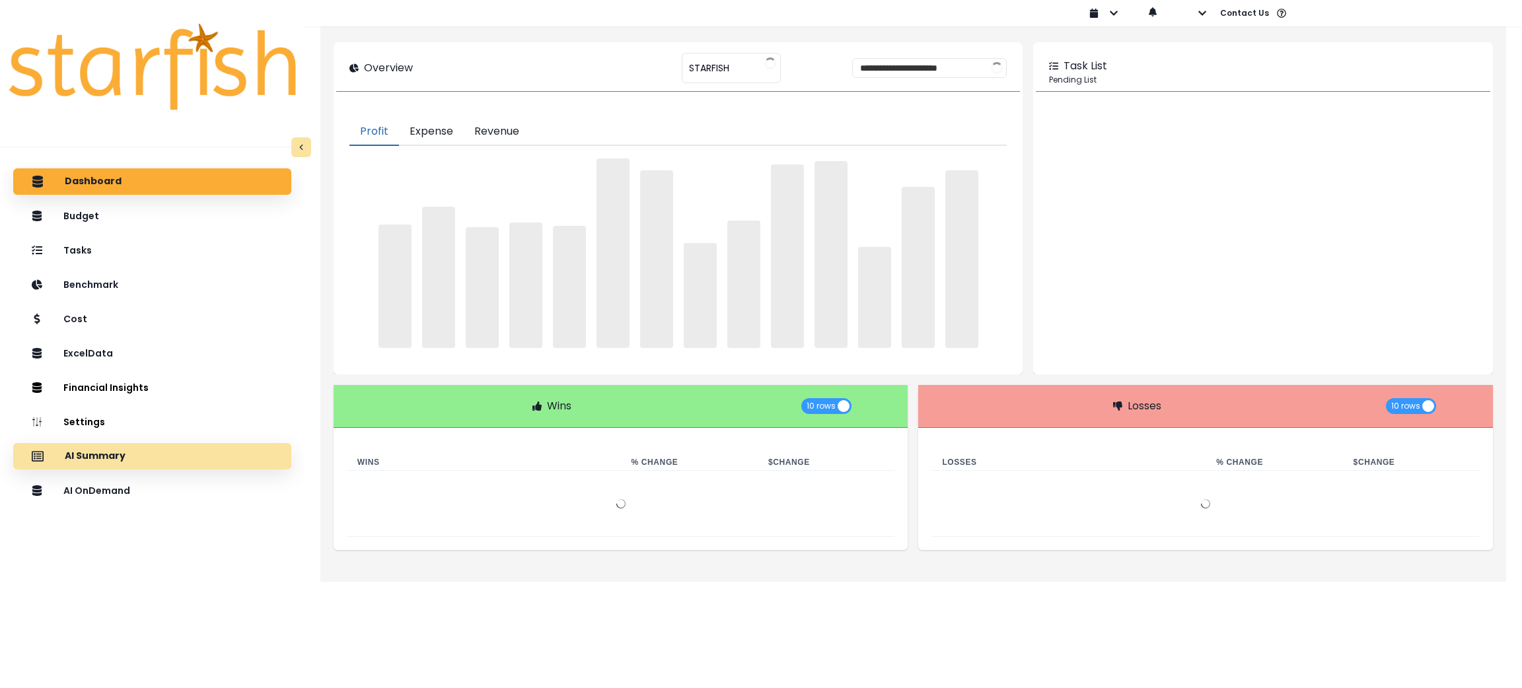
click at [170, 457] on div "AI Summary" at bounding box center [152, 457] width 257 height 28
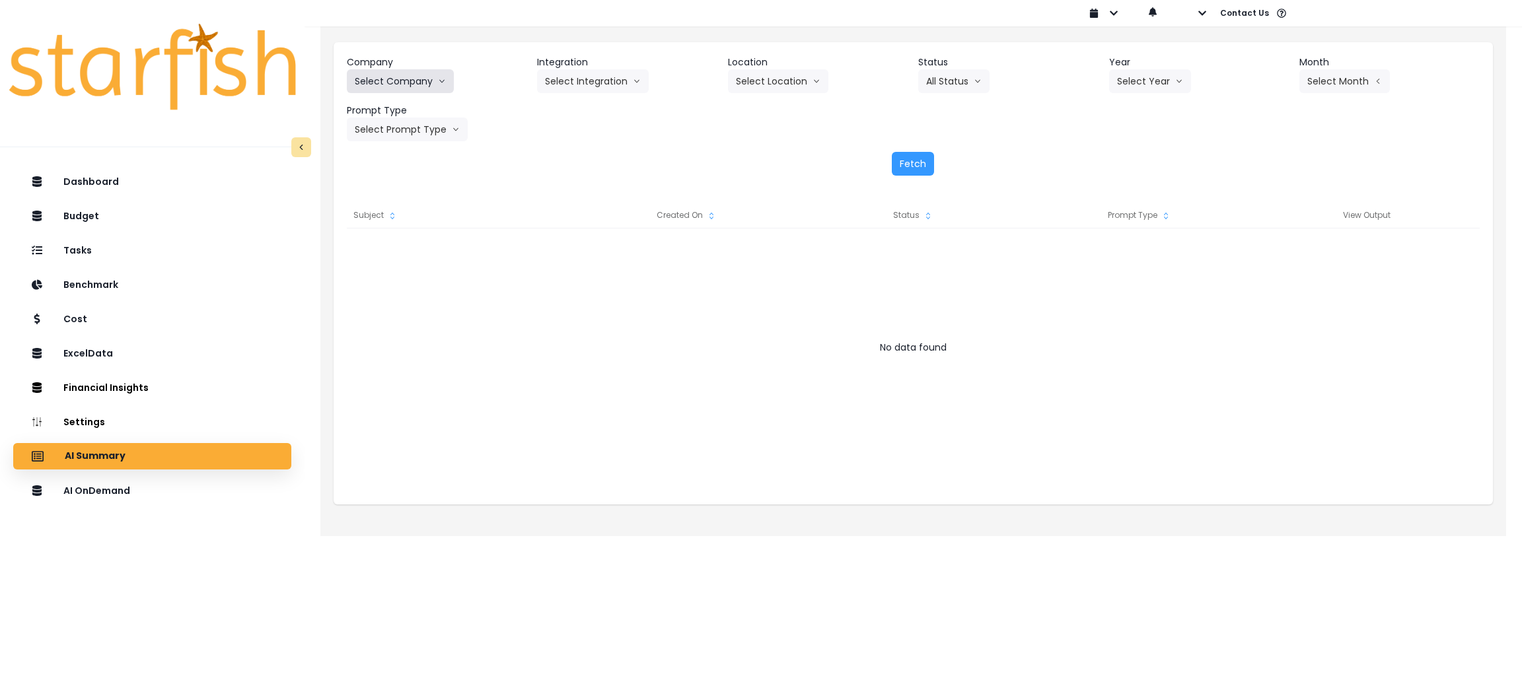
click at [433, 71] on button "Select Company" at bounding box center [400, 81] width 107 height 24
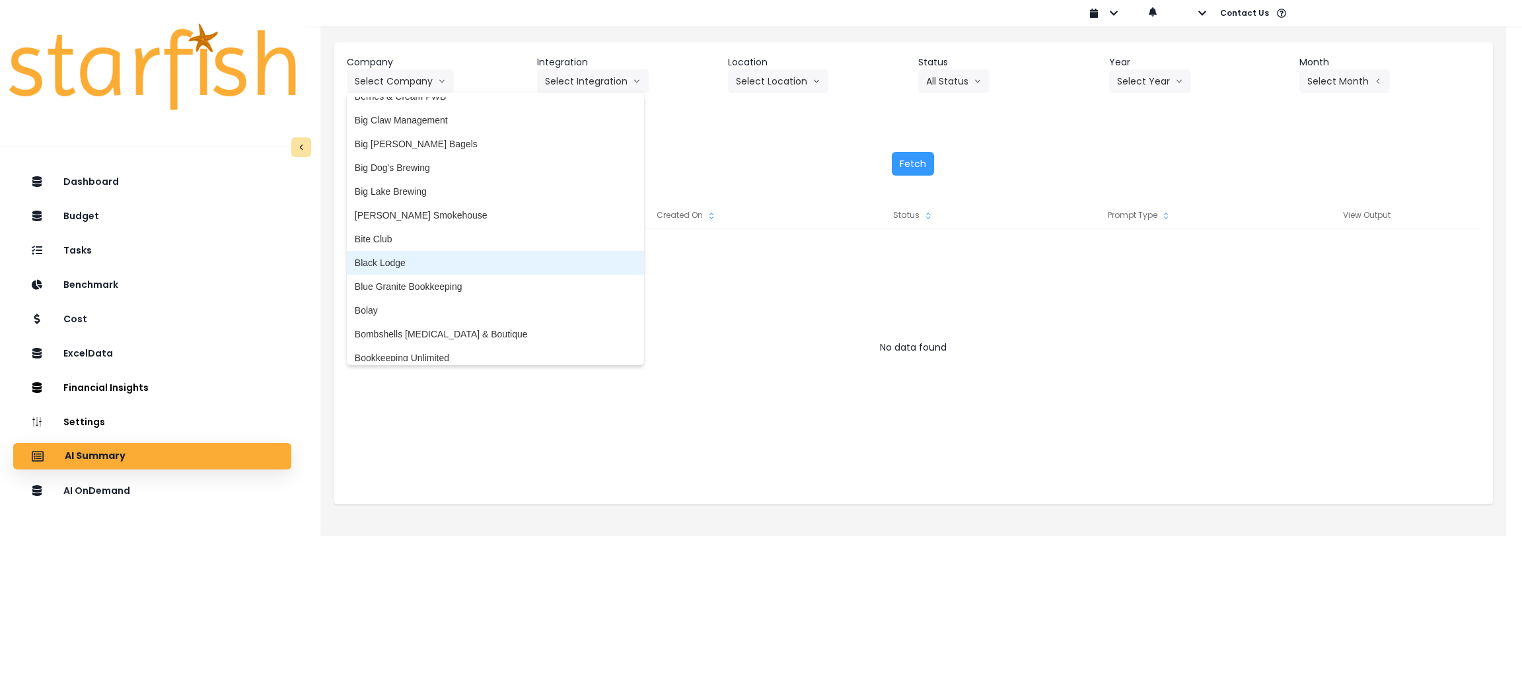
scroll to position [198, 0]
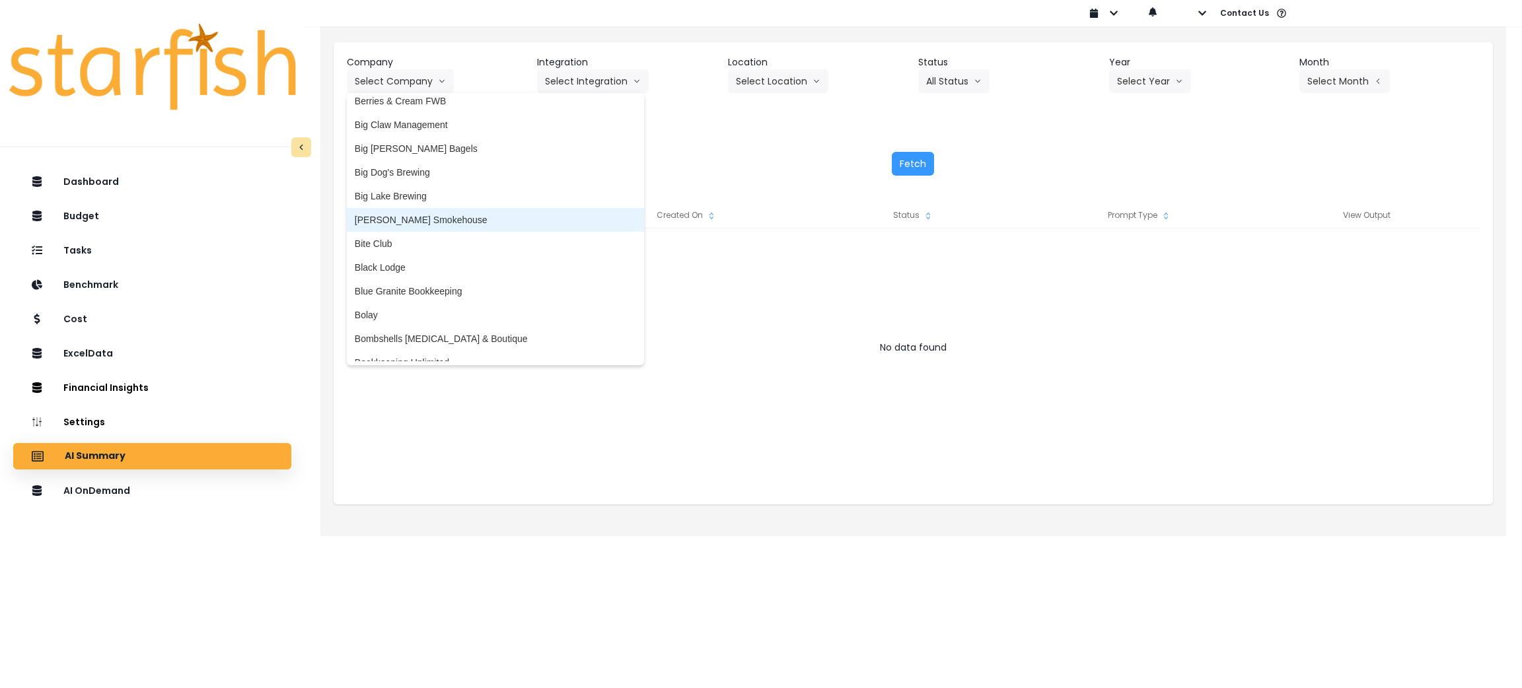
click at [410, 211] on li "[PERSON_NAME] Smokehouse" at bounding box center [495, 220] width 297 height 24
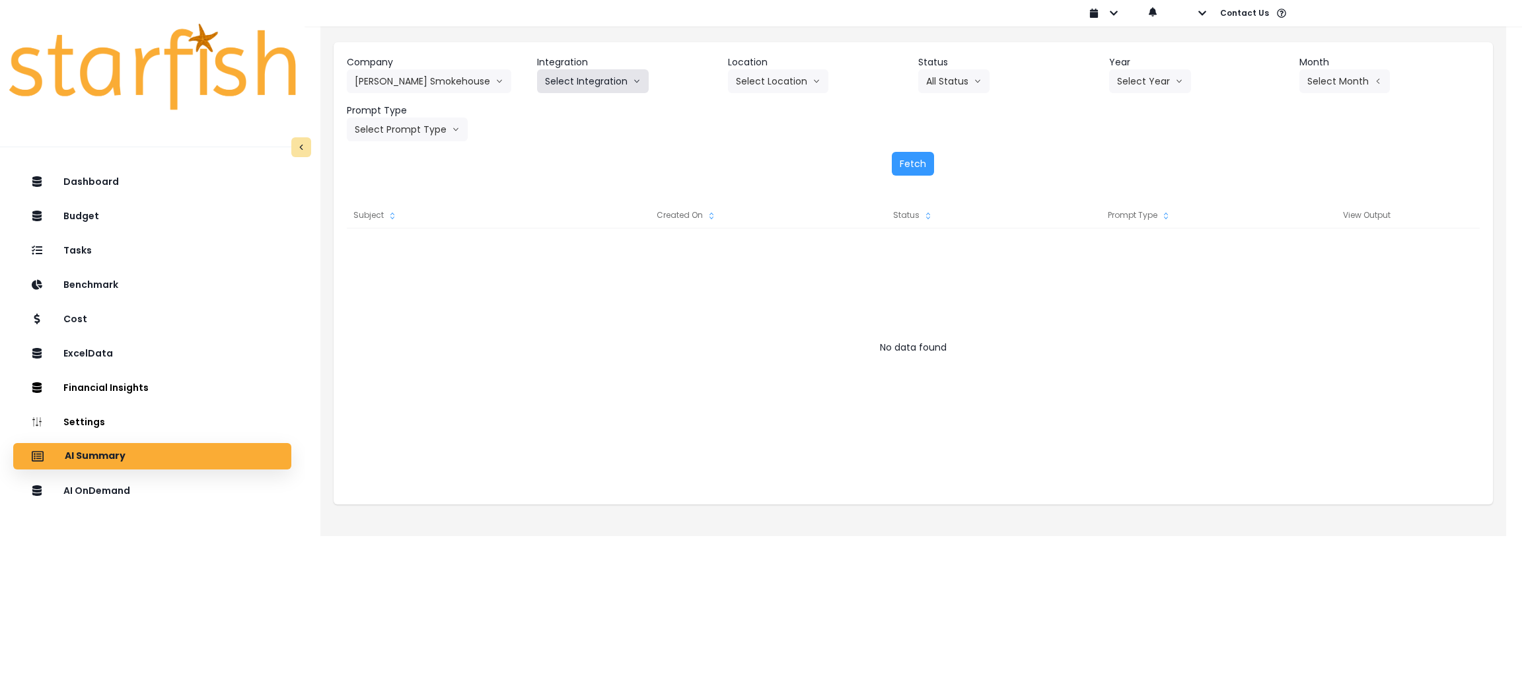
click at [572, 89] on button "Select Integration" at bounding box center [593, 81] width 112 height 24
click at [564, 115] on span "Quickbooks Online" at bounding box center [584, 108] width 78 height 13
click at [819, 82] on button "Select Location" at bounding box center [778, 81] width 100 height 24
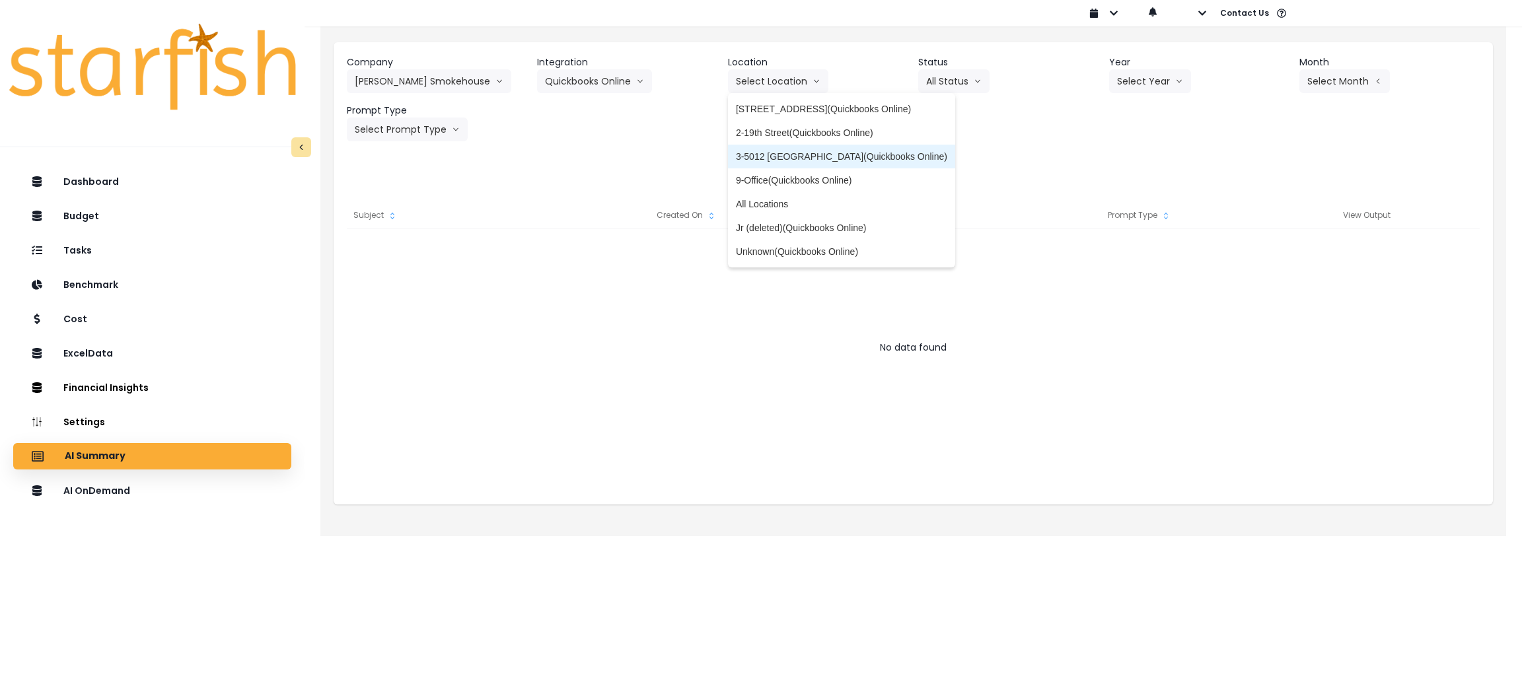
click at [766, 149] on li "3-5012 [GEOGRAPHIC_DATA](Quickbooks Online)" at bounding box center [841, 157] width 227 height 24
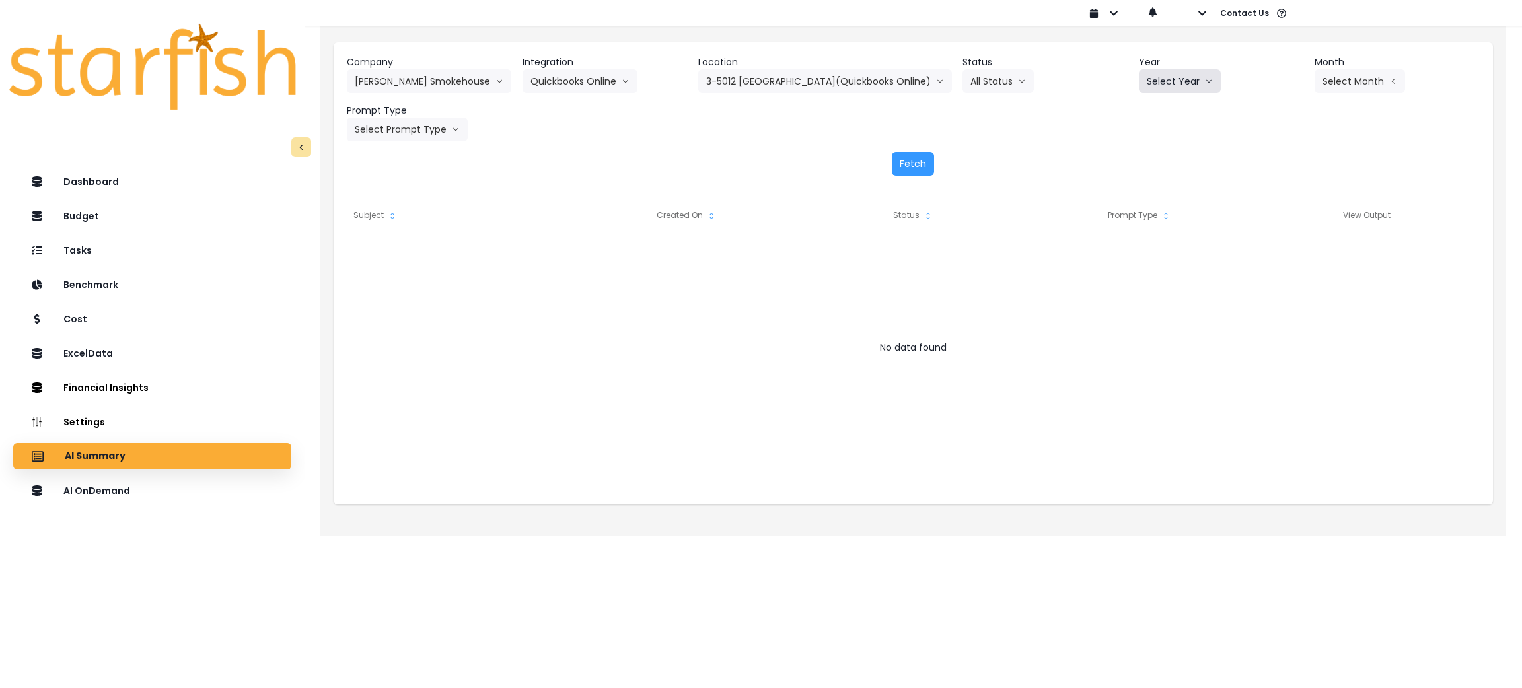
click at [1194, 77] on button "Select Year" at bounding box center [1180, 81] width 82 height 24
click at [1147, 153] on span "2025" at bounding box center [1157, 156] width 20 height 13
click at [1363, 65] on header "Month" at bounding box center [1397, 63] width 165 height 14
click at [1349, 89] on button "Select Month" at bounding box center [1360, 81] width 91 height 24
click at [1273, 261] on li "Aug" at bounding box center [1294, 252] width 42 height 24
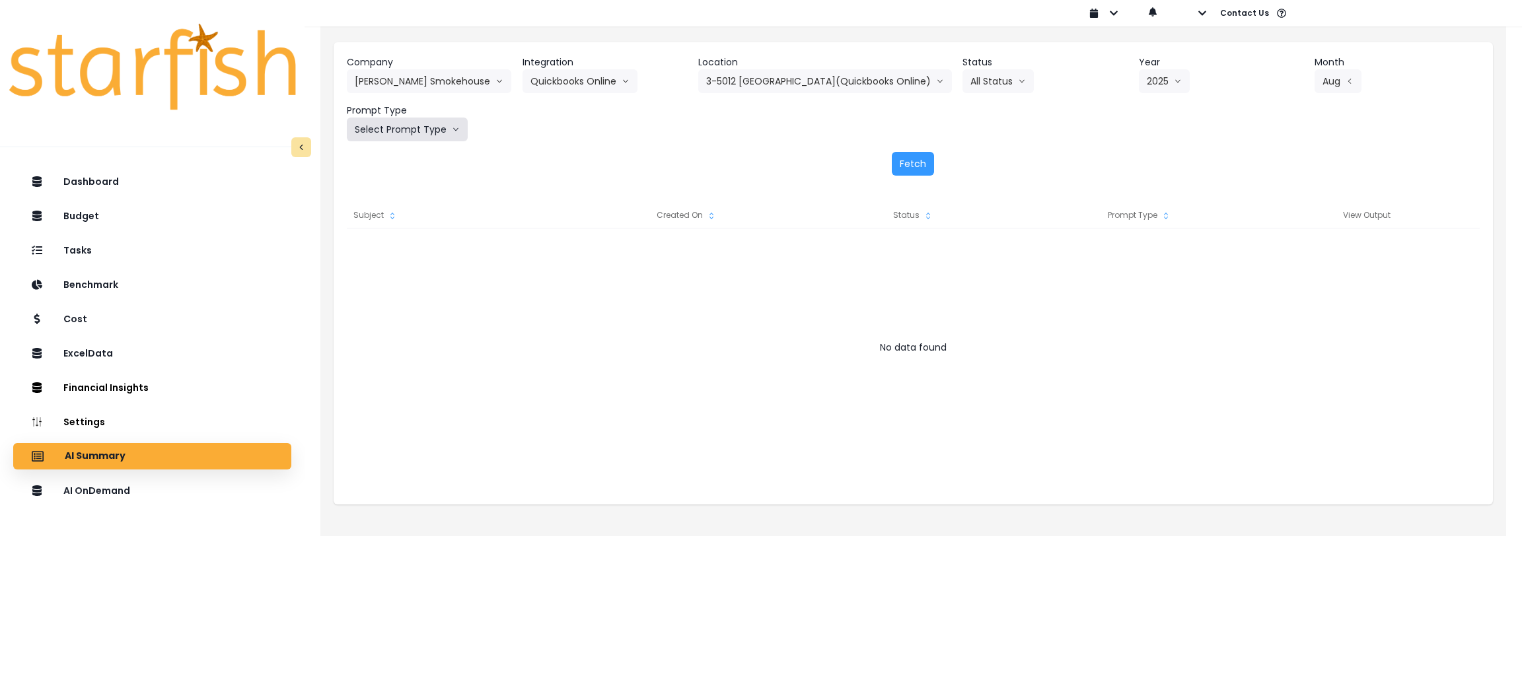
click at [439, 132] on button "Select Prompt Type" at bounding box center [407, 130] width 121 height 24
click at [383, 254] on span "Monthly Summary" at bounding box center [392, 252] width 75 height 13
click at [906, 176] on div "Company [PERSON_NAME] Smokehouse 86 Costs Asti Bagel Cafe Balance Grille Bald G…" at bounding box center [914, 115] width 1160 height 147
click at [913, 165] on button "Fetch" at bounding box center [913, 164] width 42 height 24
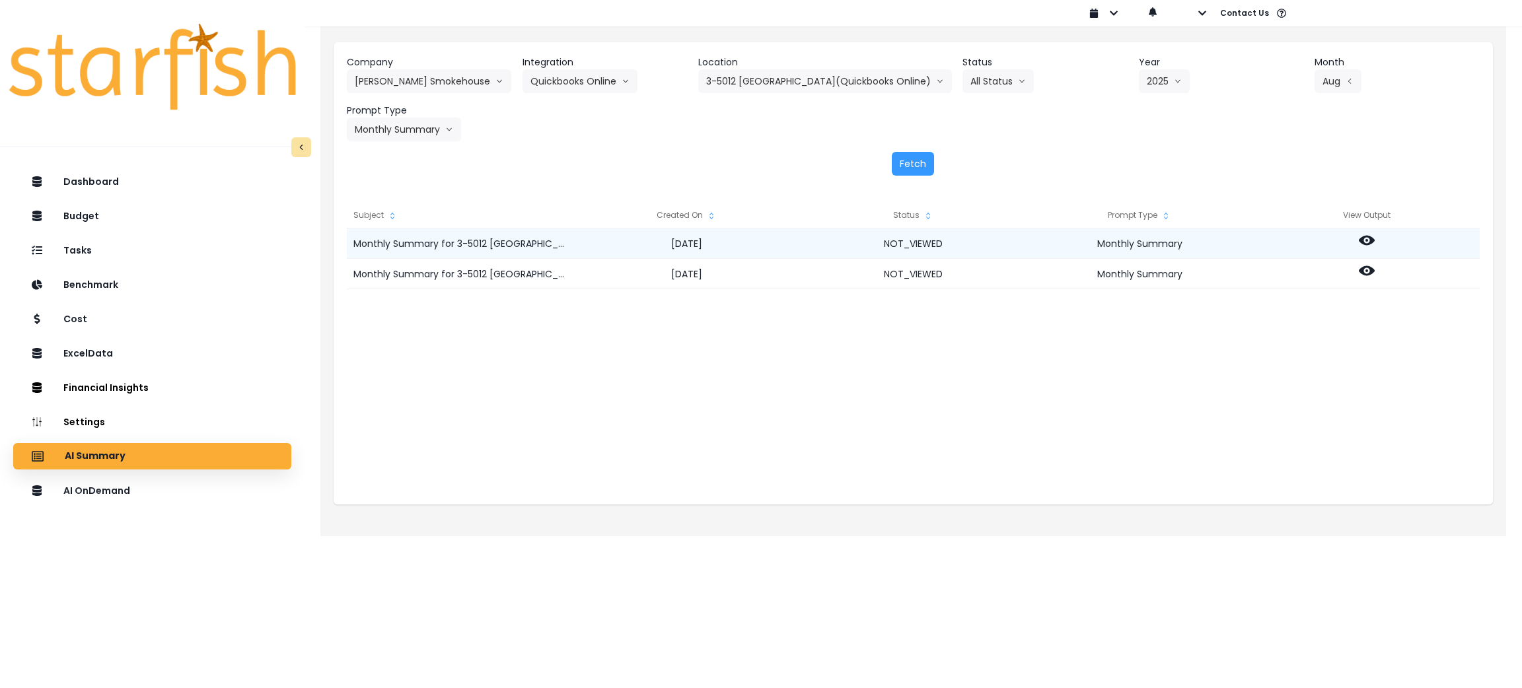
click at [1366, 242] on icon at bounding box center [1367, 241] width 16 height 16
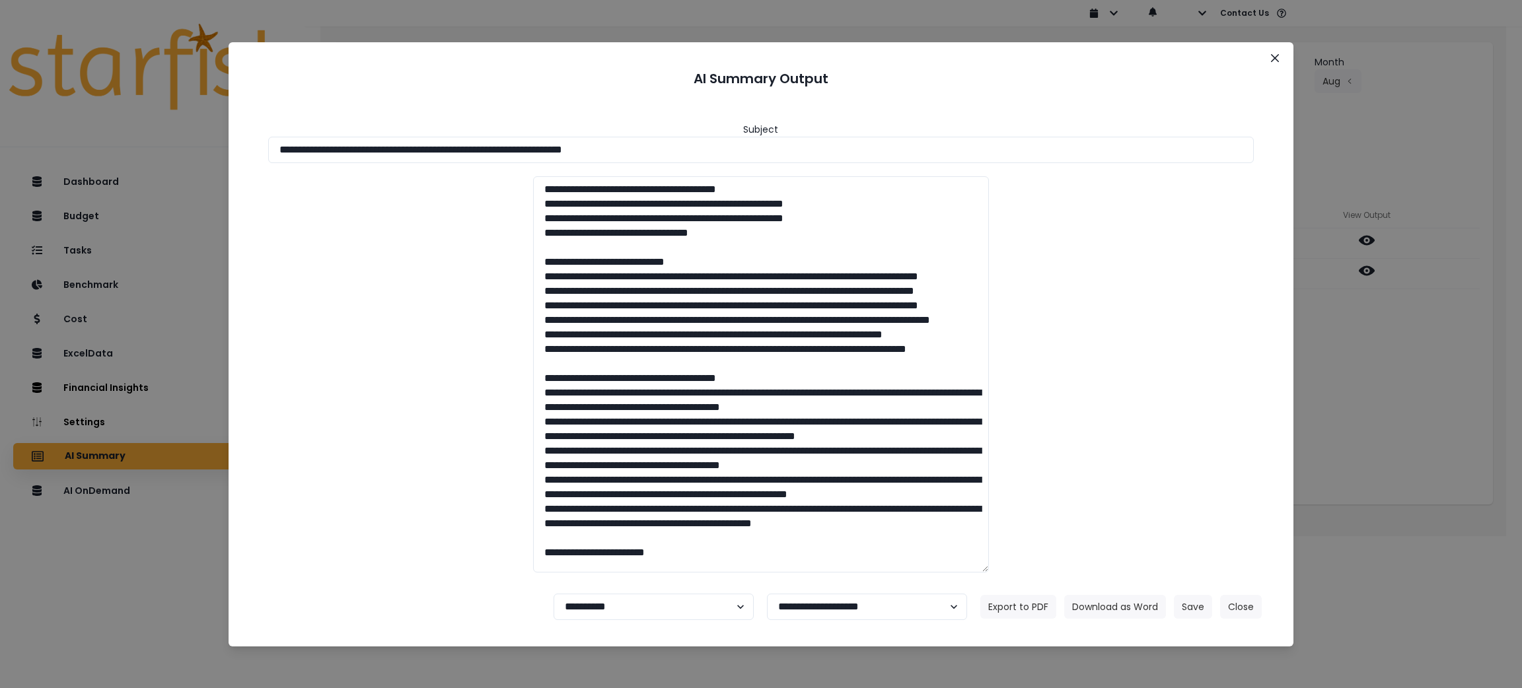
drag, startPoint x: 716, startPoint y: 144, endPoint x: 0, endPoint y: 141, distance: 715.6
click at [0, 141] on div "**********" at bounding box center [761, 344] width 1522 height 688
click at [1210, 217] on div at bounding box center [761, 374] width 1013 height 396
drag, startPoint x: 743, startPoint y: 147, endPoint x: 0, endPoint y: 39, distance: 750.4
click at [0, 39] on div "**********" at bounding box center [761, 344] width 1522 height 688
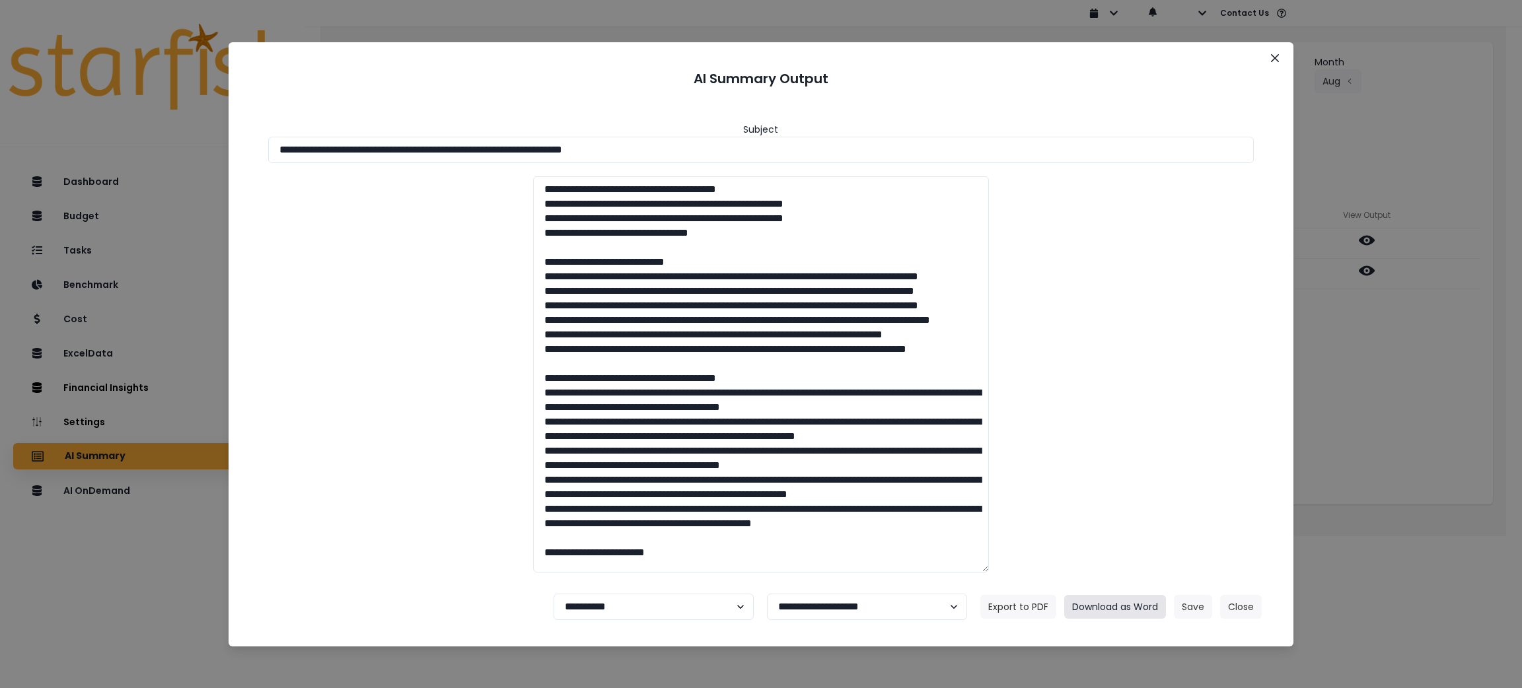
click at [1127, 601] on button "Download as Word" at bounding box center [1115, 607] width 102 height 24
click at [1370, 376] on div "**********" at bounding box center [761, 344] width 1522 height 688
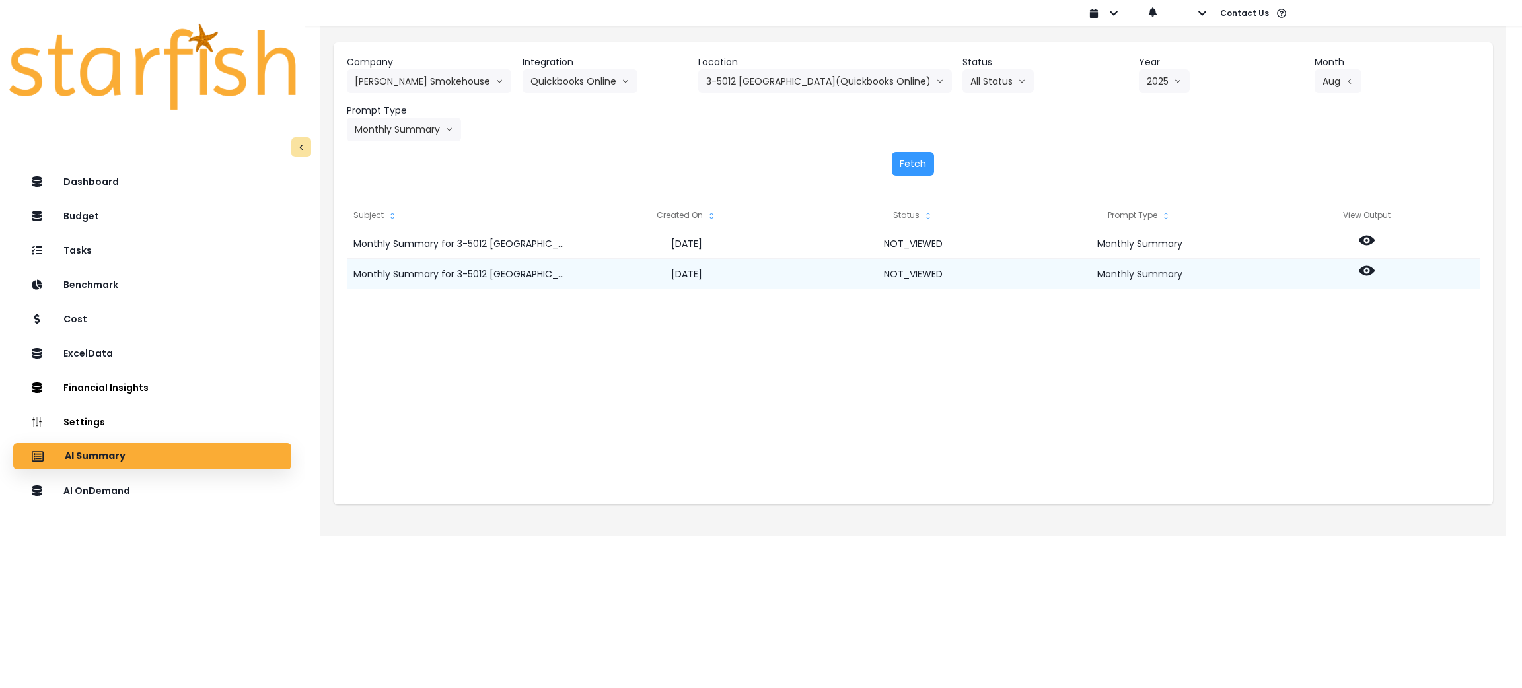
click at [1369, 265] on icon at bounding box center [1367, 271] width 16 height 16
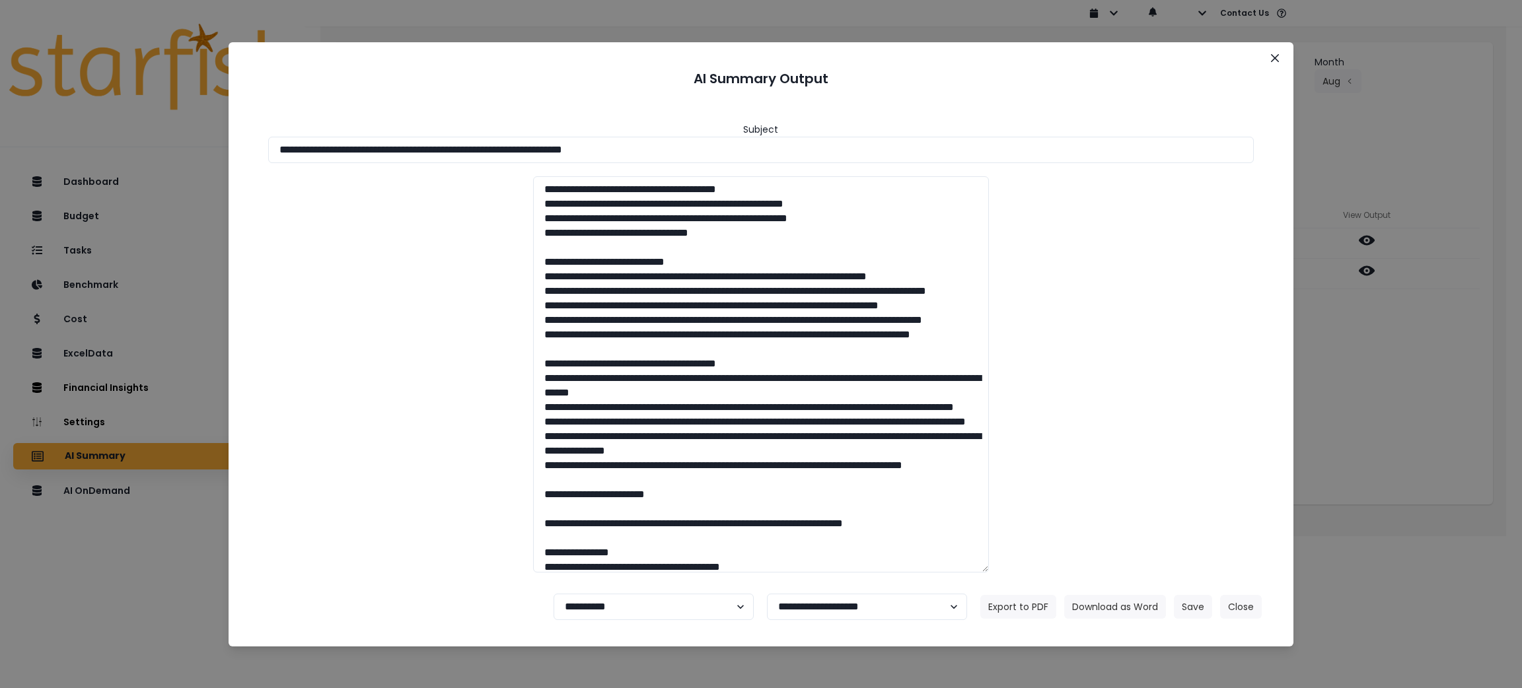
drag, startPoint x: 762, startPoint y: 146, endPoint x: 0, endPoint y: 123, distance: 762.2
click at [0, 123] on div "**********" at bounding box center [761, 344] width 1522 height 688
click at [1117, 603] on button "Download as Word" at bounding box center [1115, 607] width 102 height 24
